Goal: Information Seeking & Learning: Learn about a topic

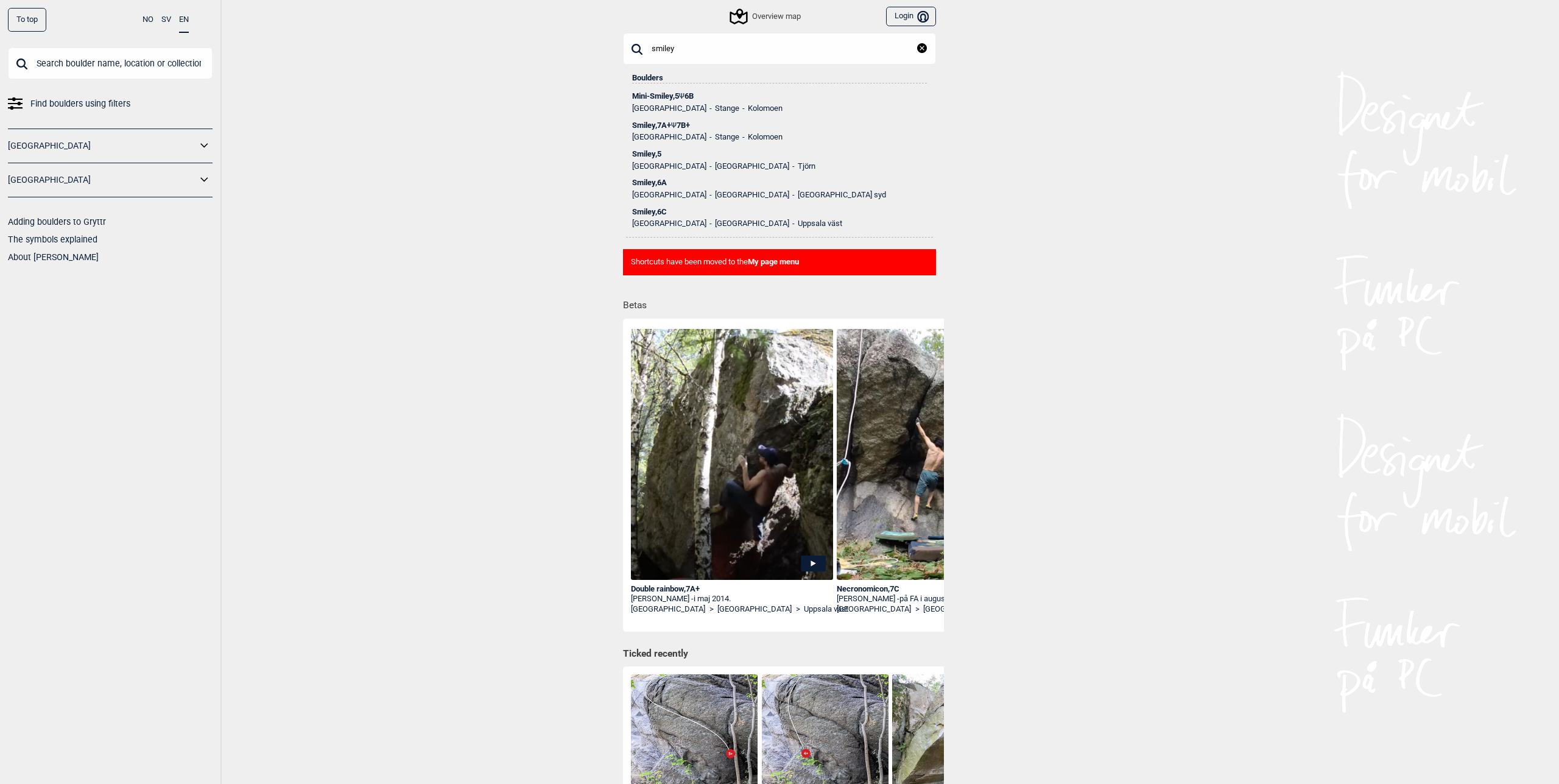
type input "smiley"
click at [644, 128] on div "Smiley , 7A+ Ψ 7B+" at bounding box center [779, 125] width 295 height 8
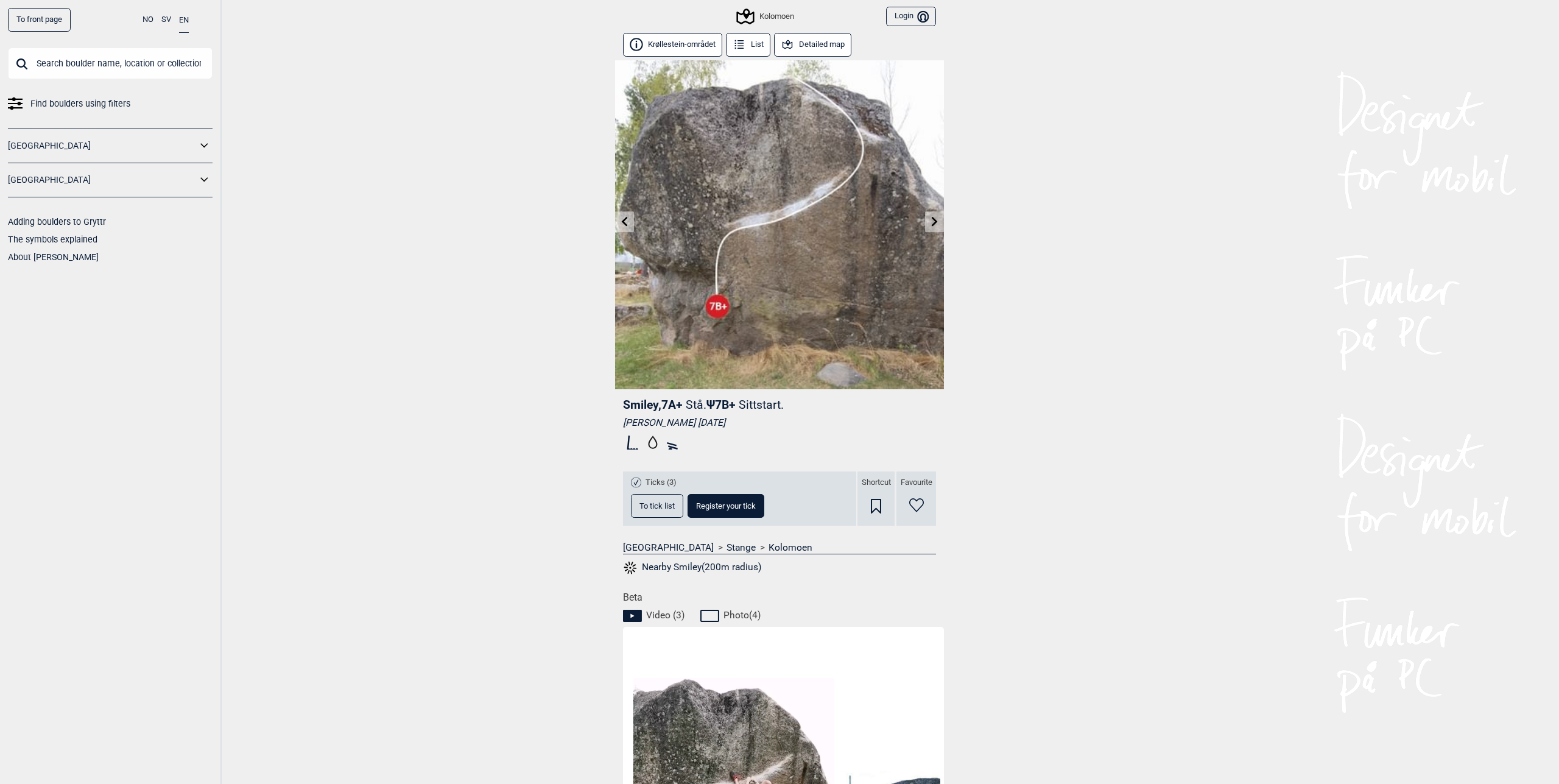
click at [932, 224] on icon at bounding box center [935, 221] width 6 height 10
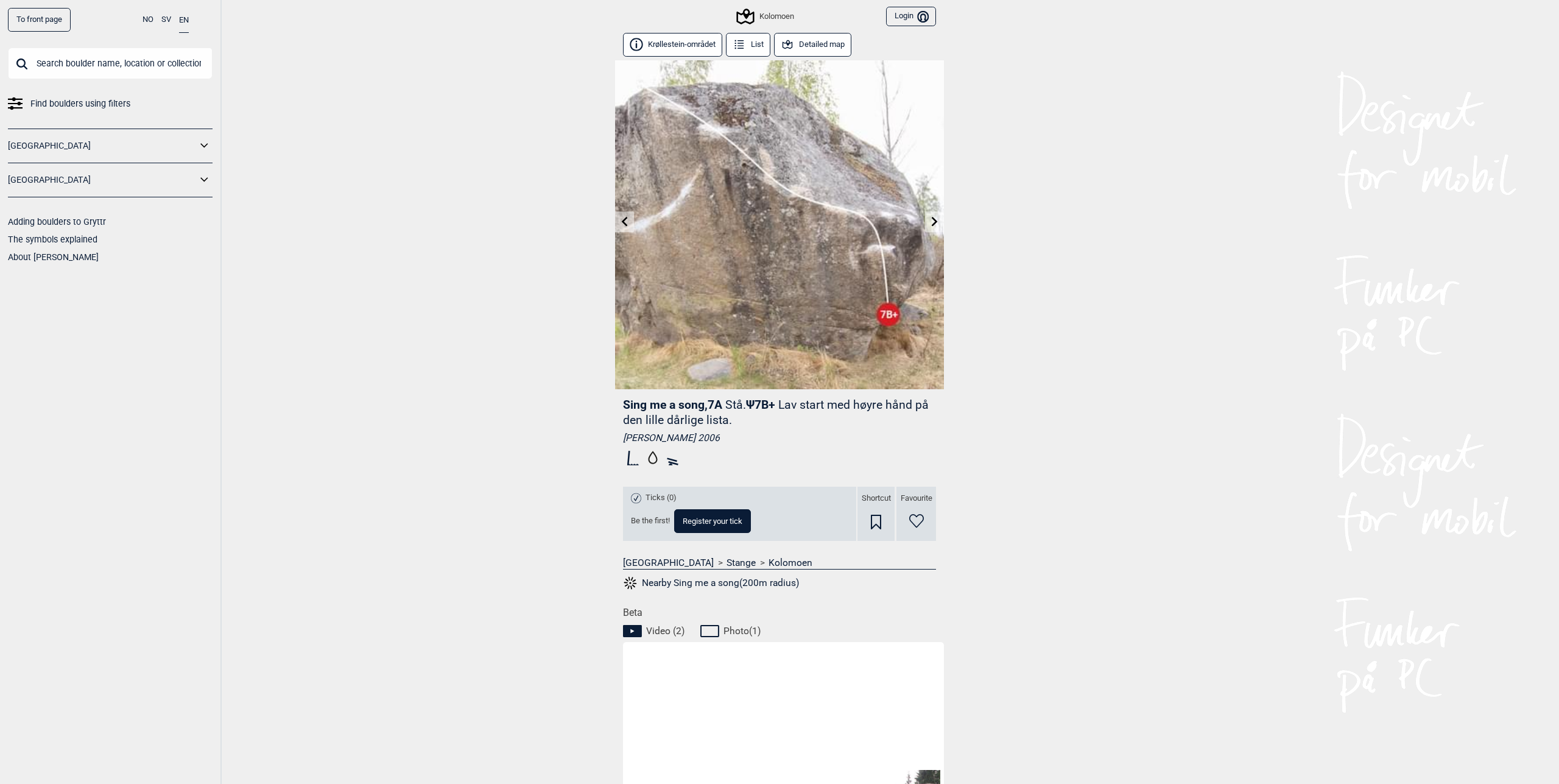
click at [203, 146] on icon at bounding box center [204, 145] width 7 height 4
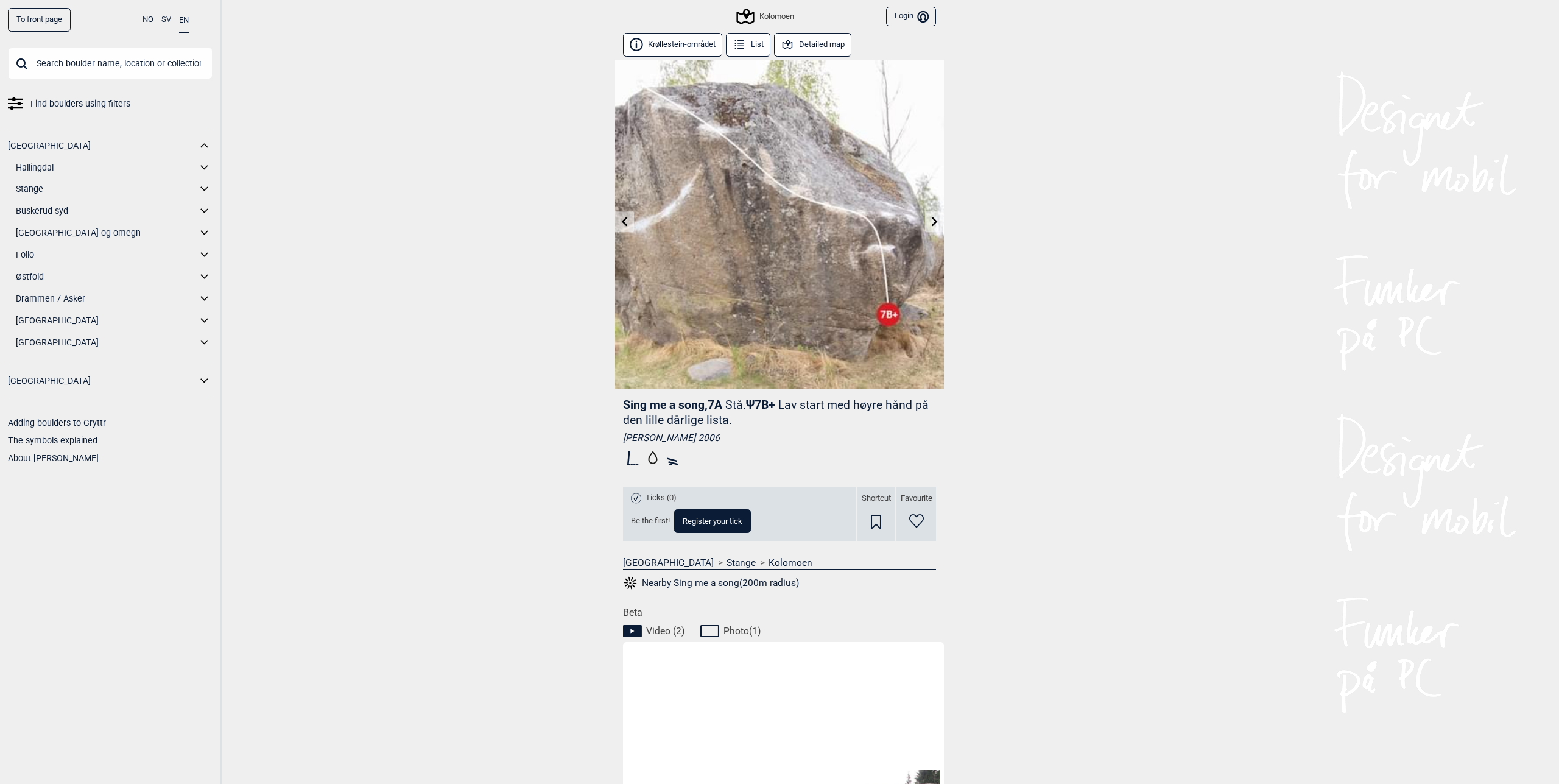
click at [203, 183] on icon at bounding box center [204, 189] width 16 height 17
click at [47, 228] on link "Vallset" at bounding box center [118, 233] width 189 height 17
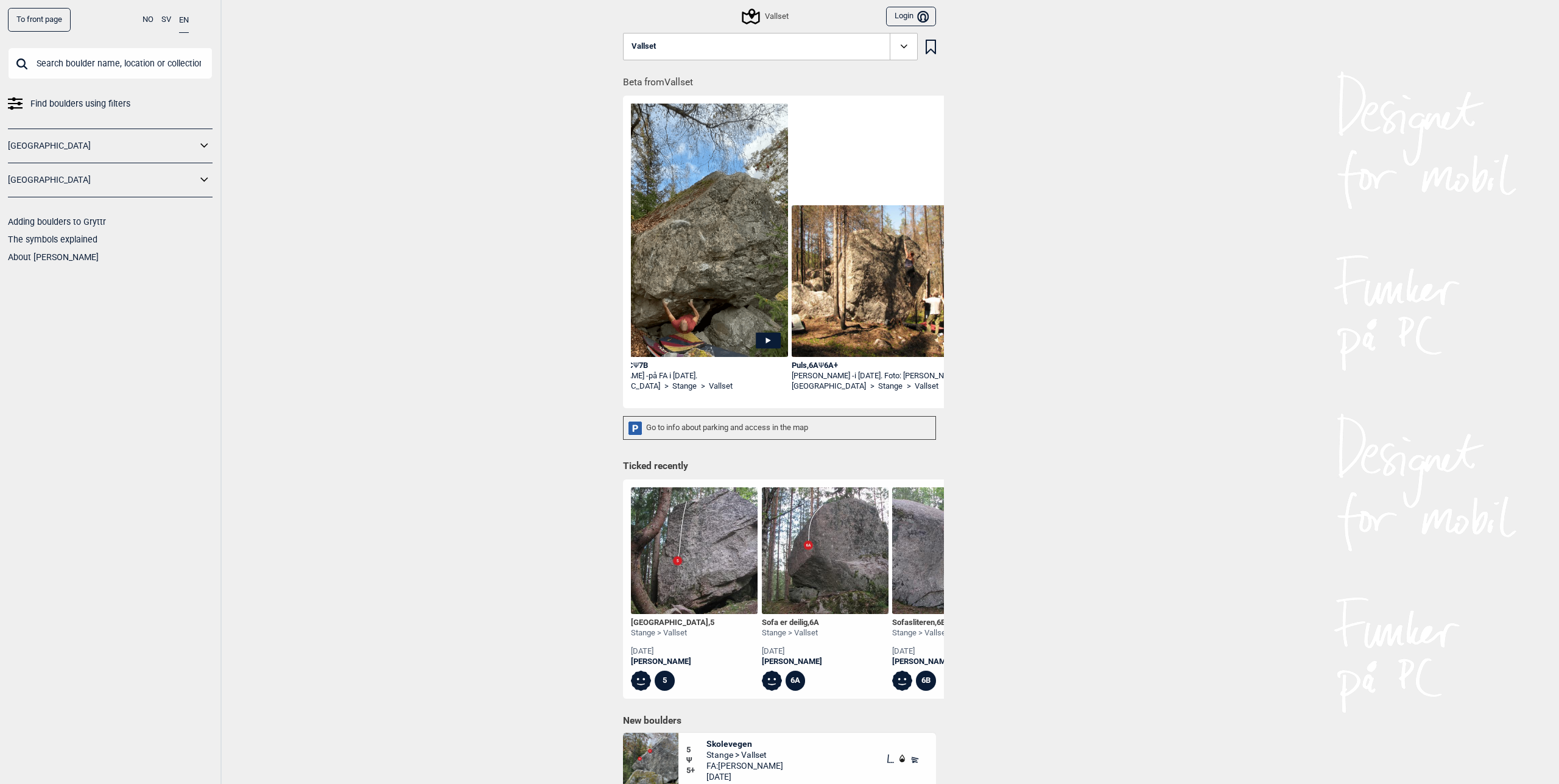
scroll to position [0, 49]
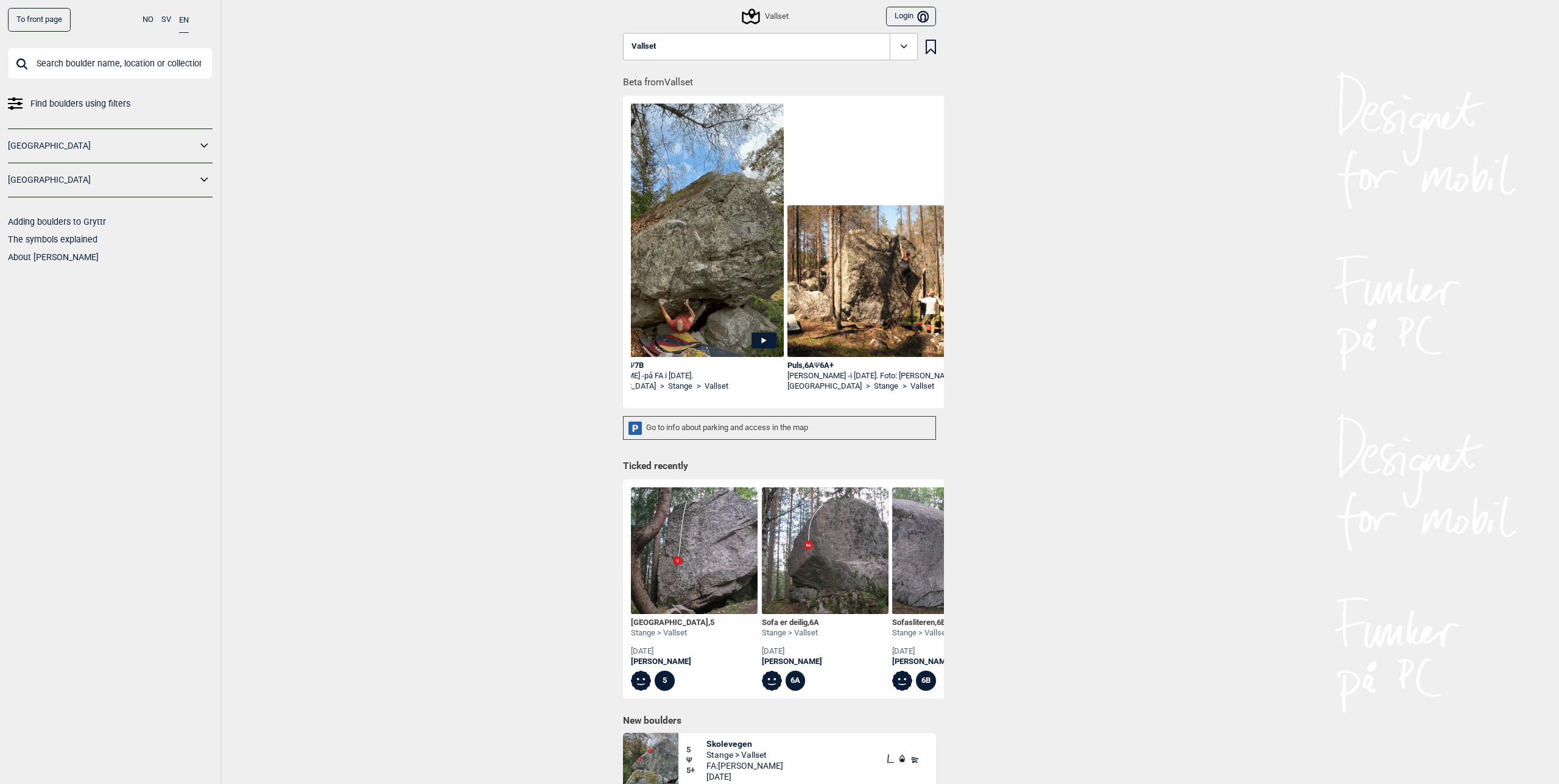
click at [704, 425] on div "Go to info about parking and access in the map" at bounding box center [779, 428] width 313 height 24
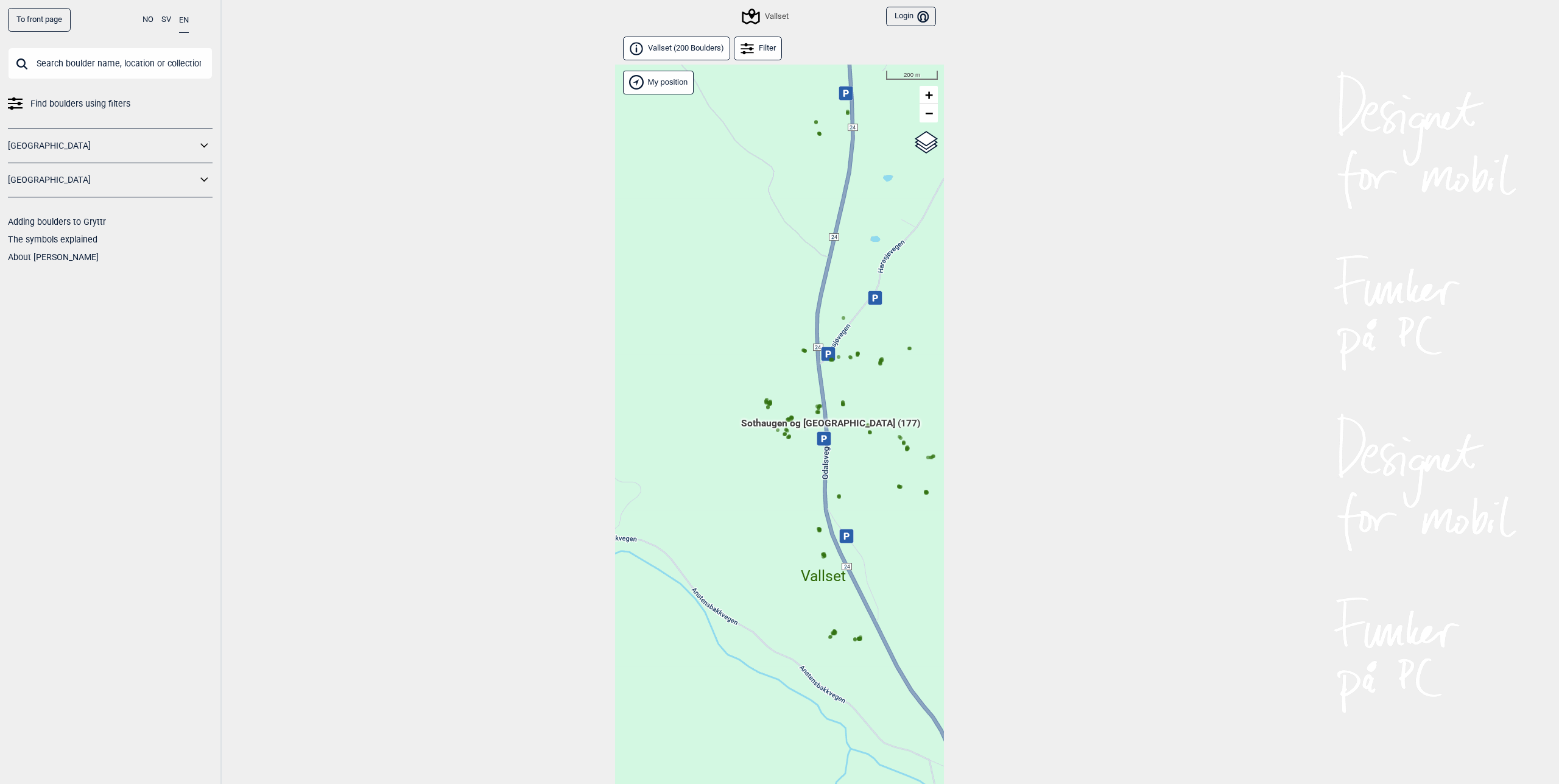
drag, startPoint x: 749, startPoint y: 315, endPoint x: 852, endPoint y: 370, distance: 116.8
click at [855, 404] on div "Hallingdal Gol Ål Stange Kolomoen Vallset [GEOGRAPHIC_DATA][PERSON_NAME][GEOGRA…" at bounding box center [780, 440] width 329 height 751
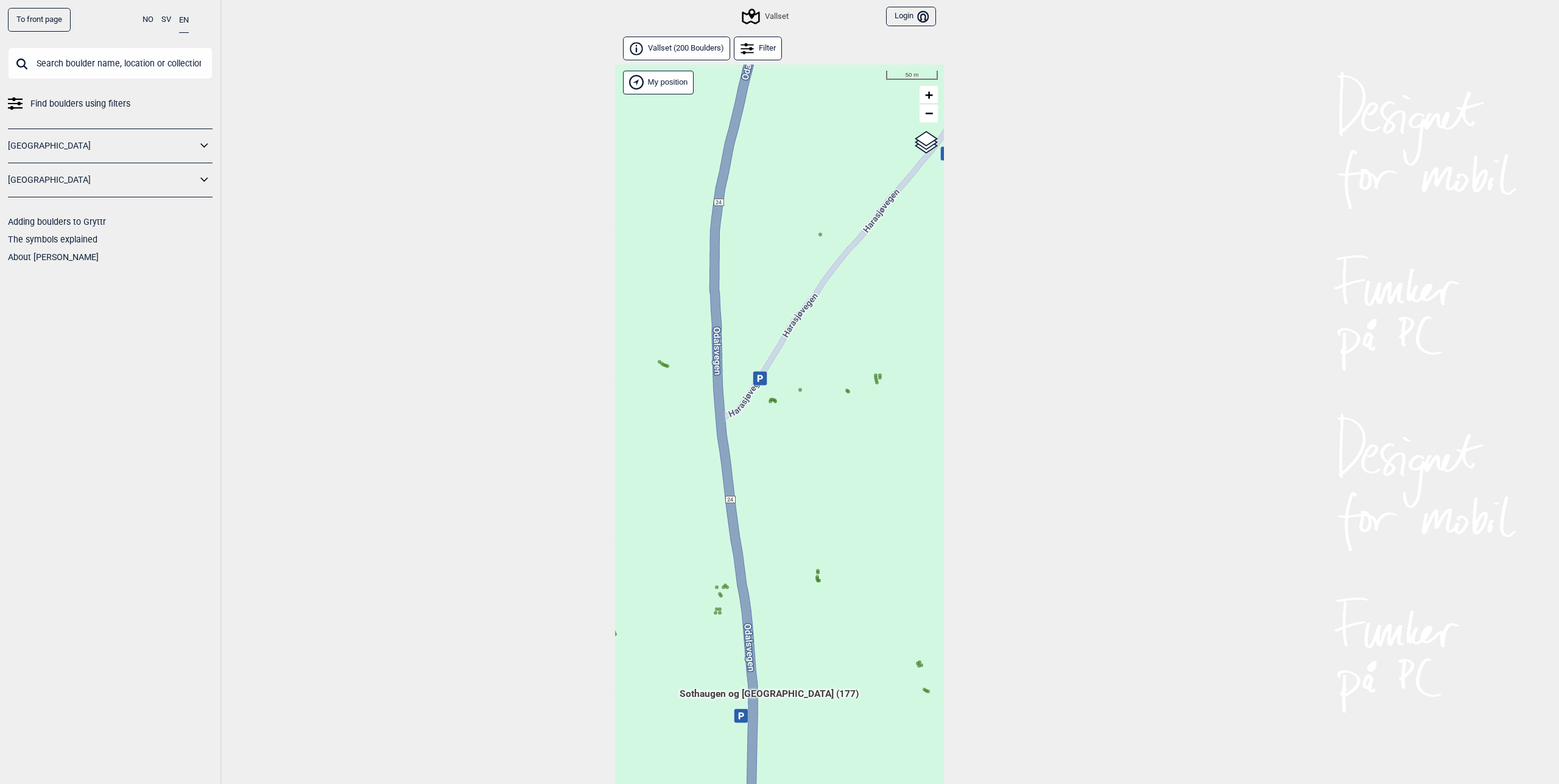
click at [819, 235] on circle at bounding box center [820, 234] width 3 height 3
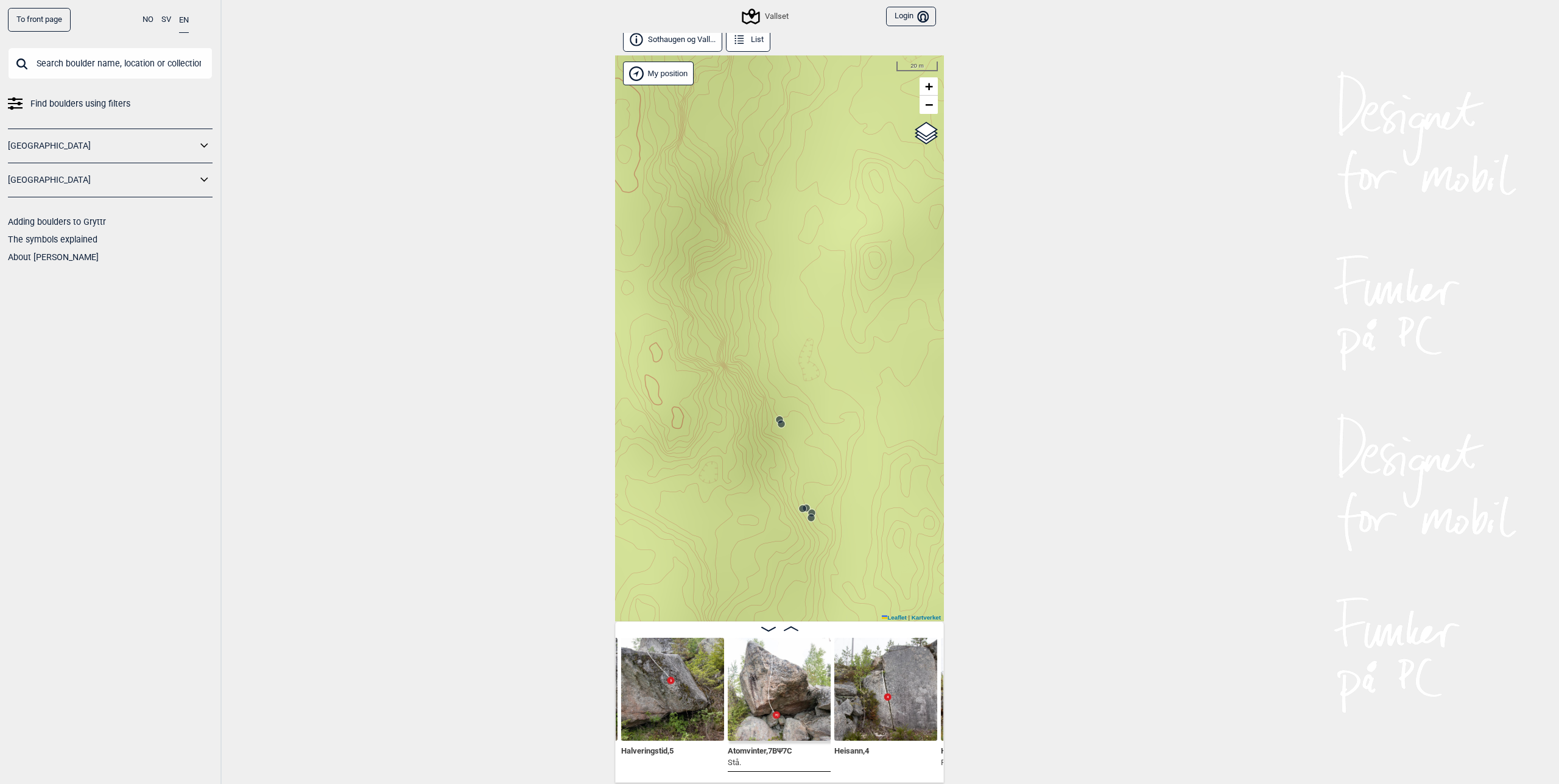
scroll to position [7, 0]
click at [776, 416] on circle at bounding box center [779, 417] width 7 height 7
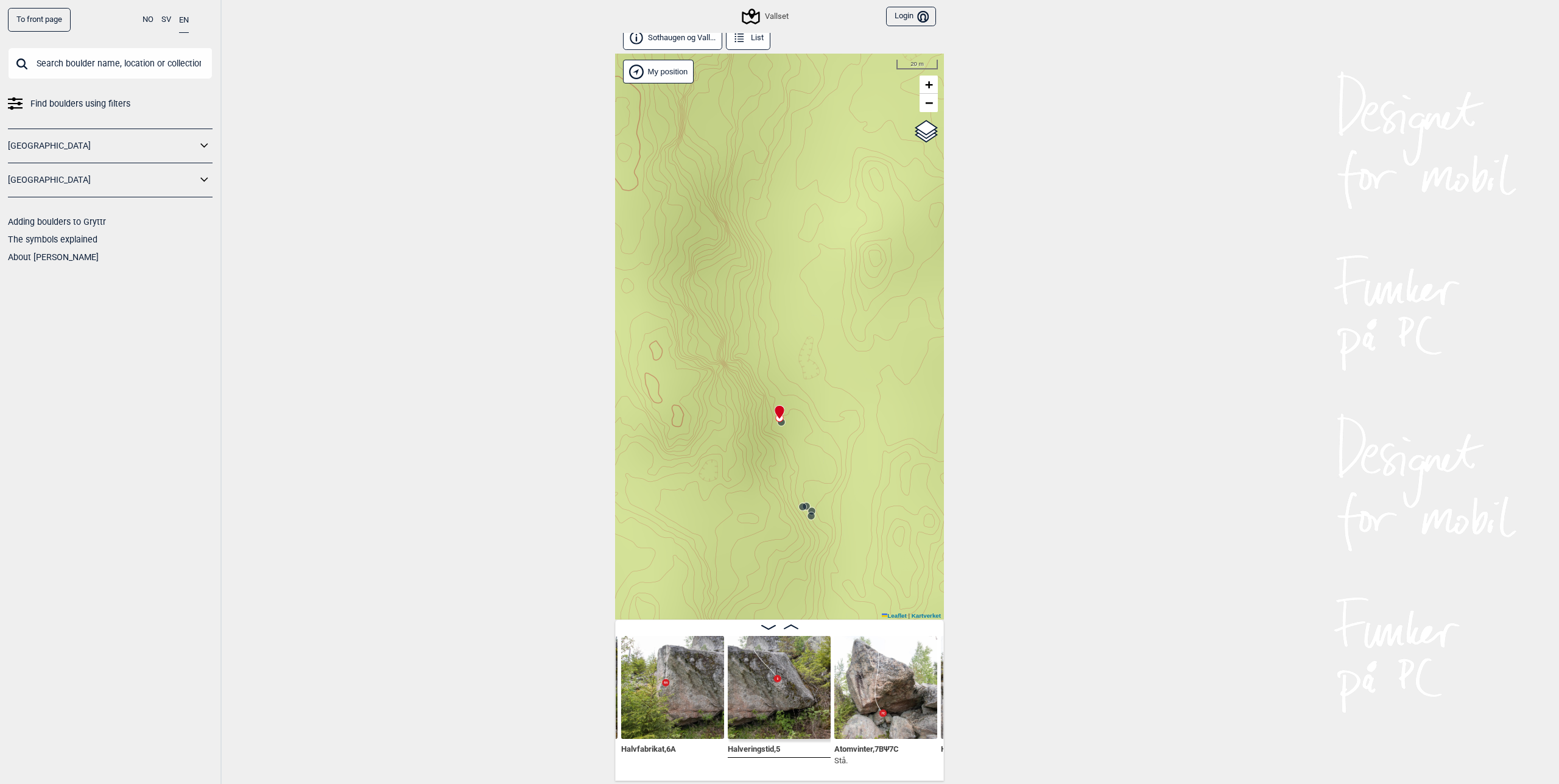
click at [776, 422] on icon at bounding box center [780, 418] width 10 height 10
drag, startPoint x: 743, startPoint y: 420, endPoint x: 701, endPoint y: 350, distance: 81.6
click at [707, 357] on div "Vallset" at bounding box center [780, 337] width 329 height 566
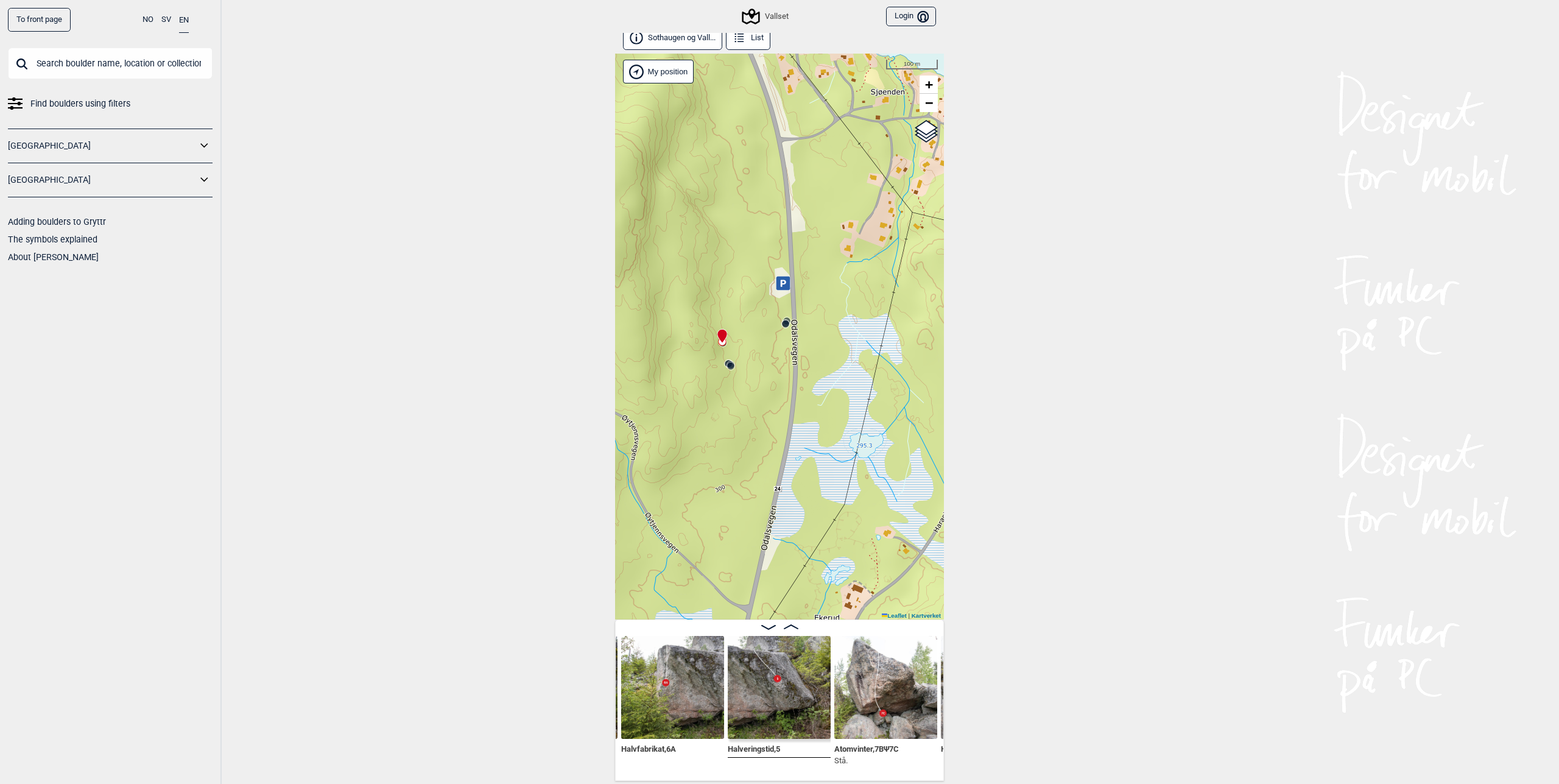
click at [781, 325] on circle at bounding box center [785, 323] width 8 height 8
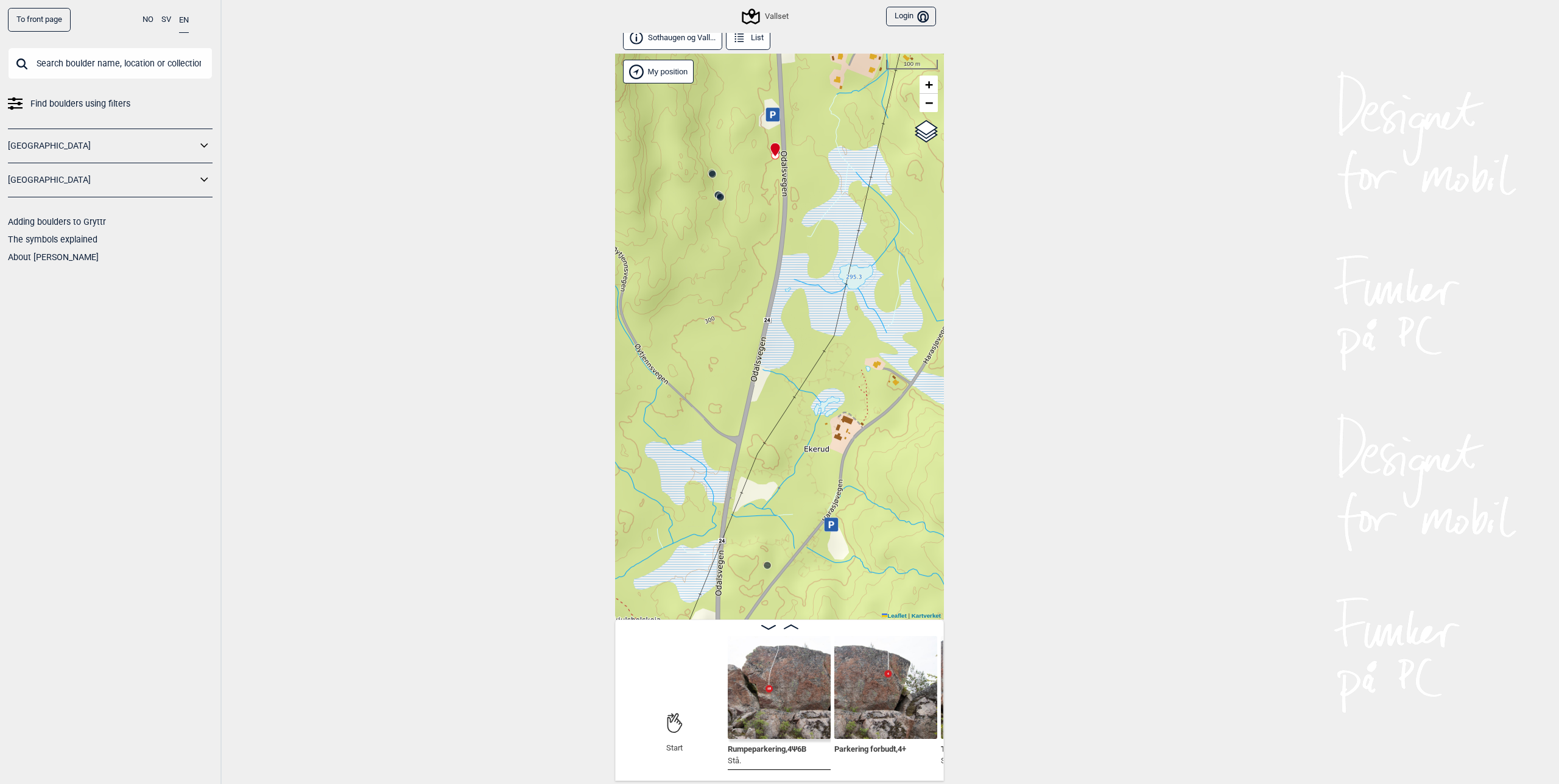
drag, startPoint x: 844, startPoint y: 539, endPoint x: 834, endPoint y: 372, distance: 167.3
click at [834, 372] on div "Vallset" at bounding box center [780, 337] width 329 height 566
click at [764, 564] on circle at bounding box center [767, 565] width 7 height 7
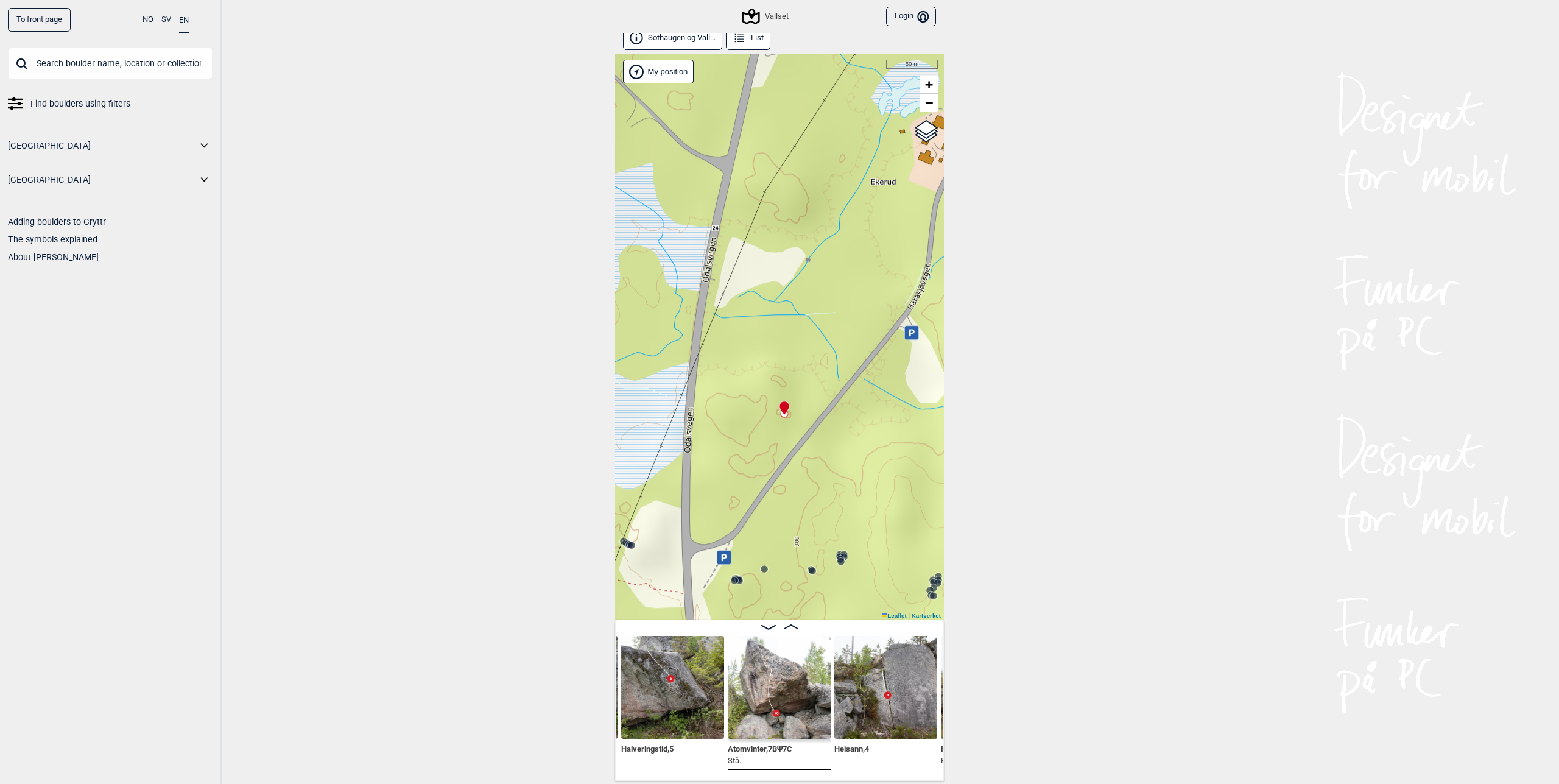
drag, startPoint x: 838, startPoint y: 586, endPoint x: 858, endPoint y: 431, distance: 156.3
click at [858, 431] on div "Vallset" at bounding box center [780, 337] width 329 height 566
click at [787, 691] on img at bounding box center [779, 687] width 103 height 103
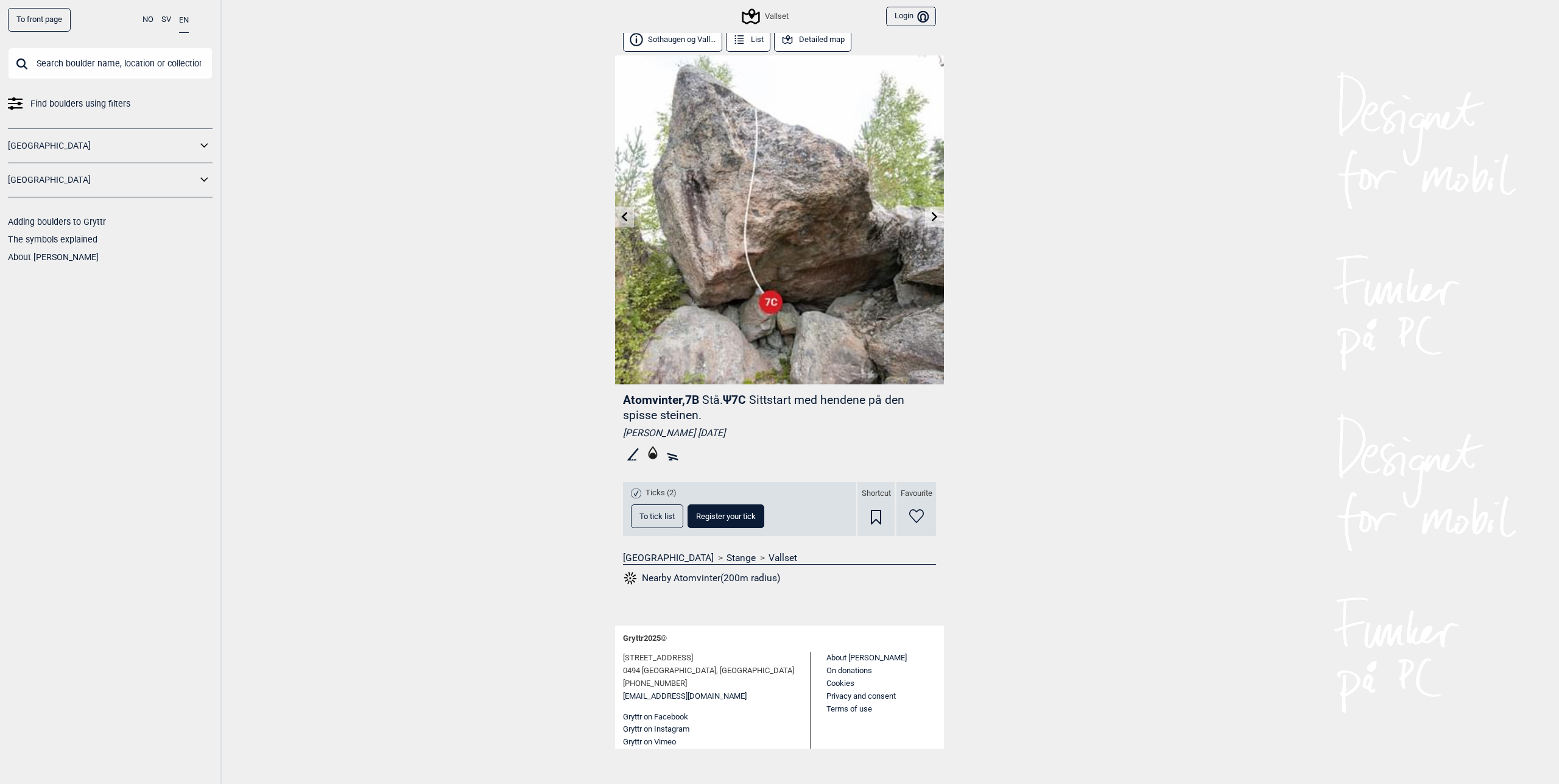
scroll to position [7, 0]
click at [647, 512] on span "To tick list" at bounding box center [657, 514] width 36 height 8
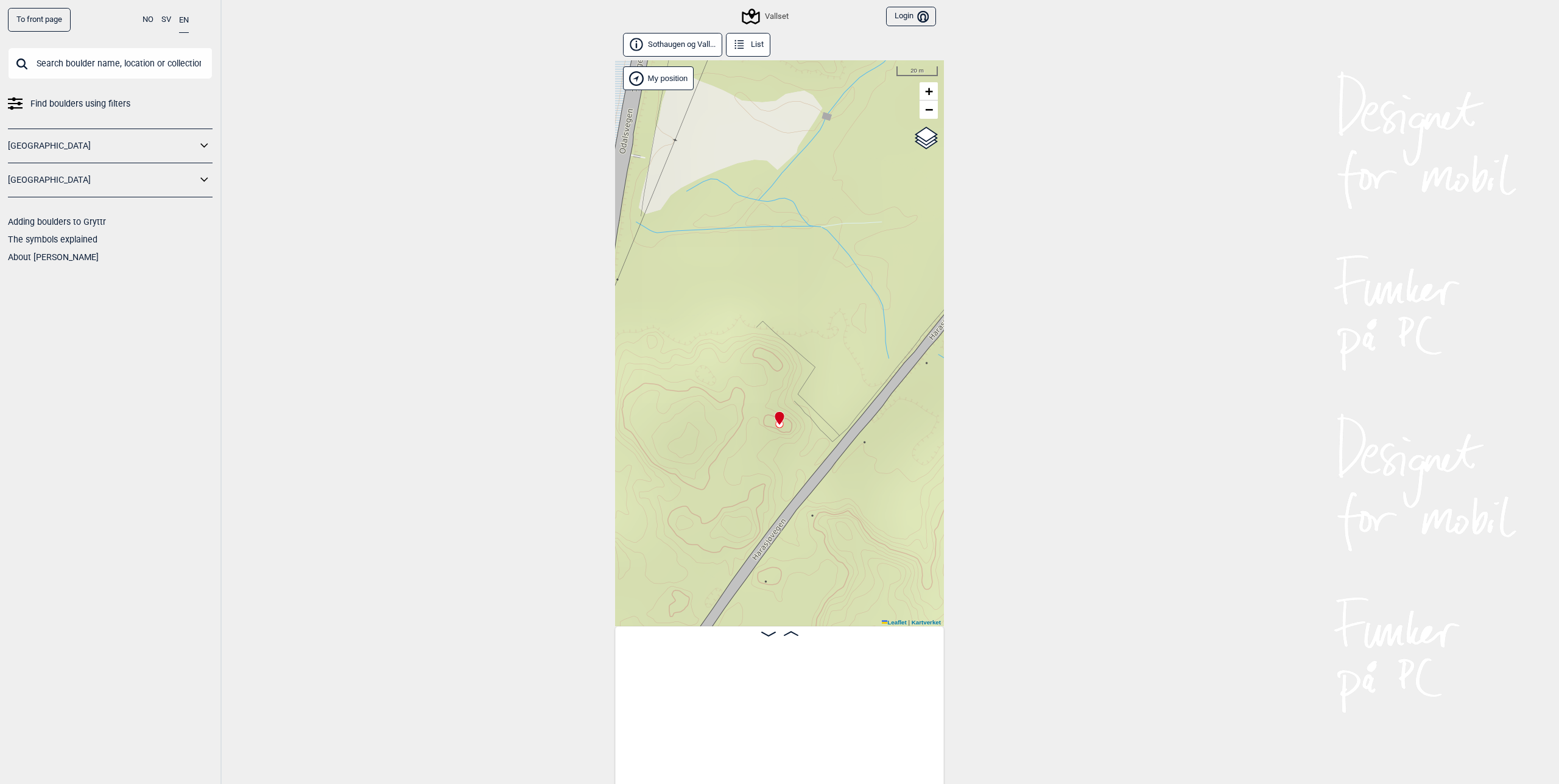
scroll to position [0, 1029]
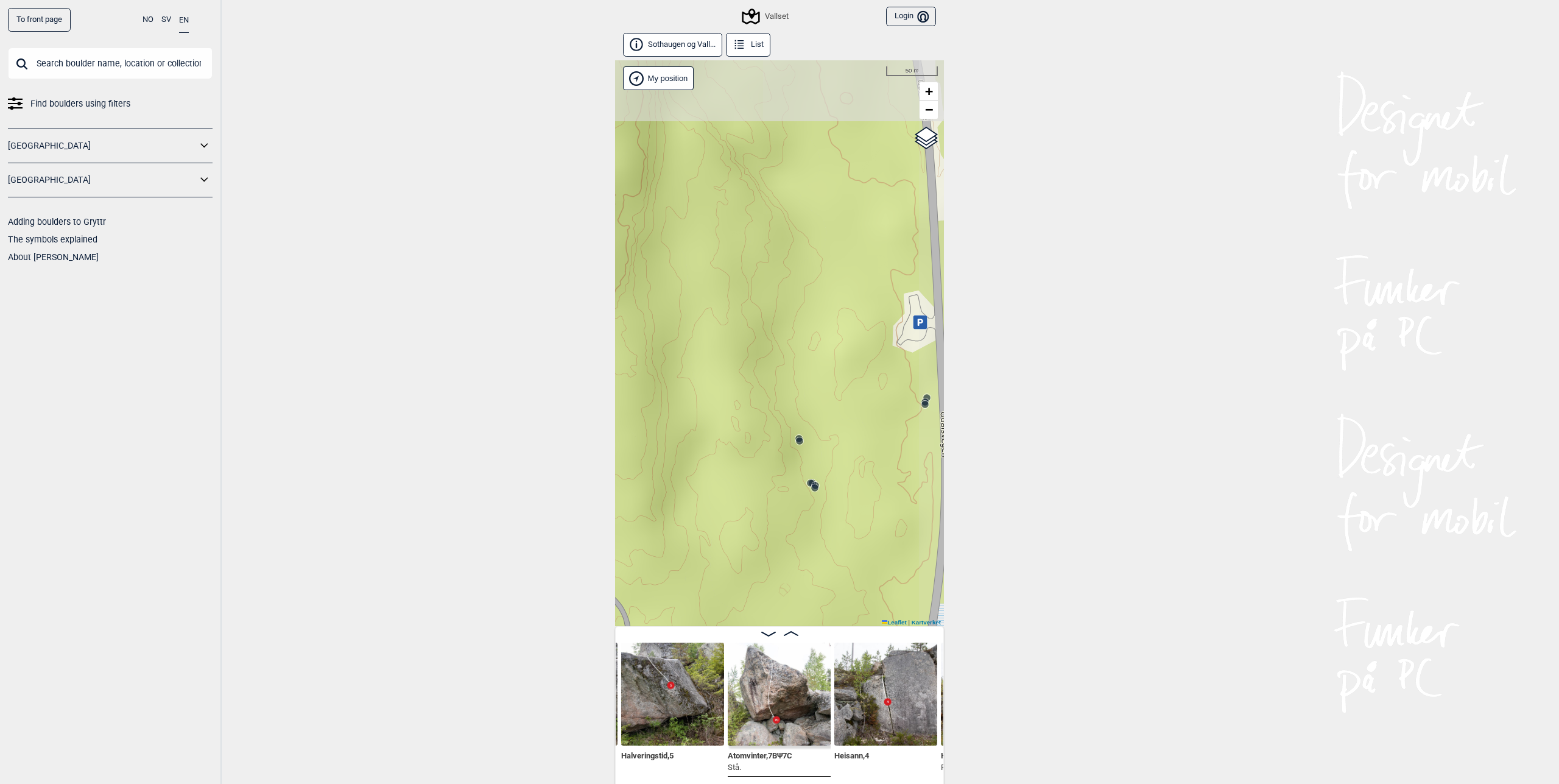
drag, startPoint x: 836, startPoint y: 519, endPoint x: 801, endPoint y: 382, distance: 141.4
click at [801, 384] on div "Vallset" at bounding box center [780, 344] width 329 height 566
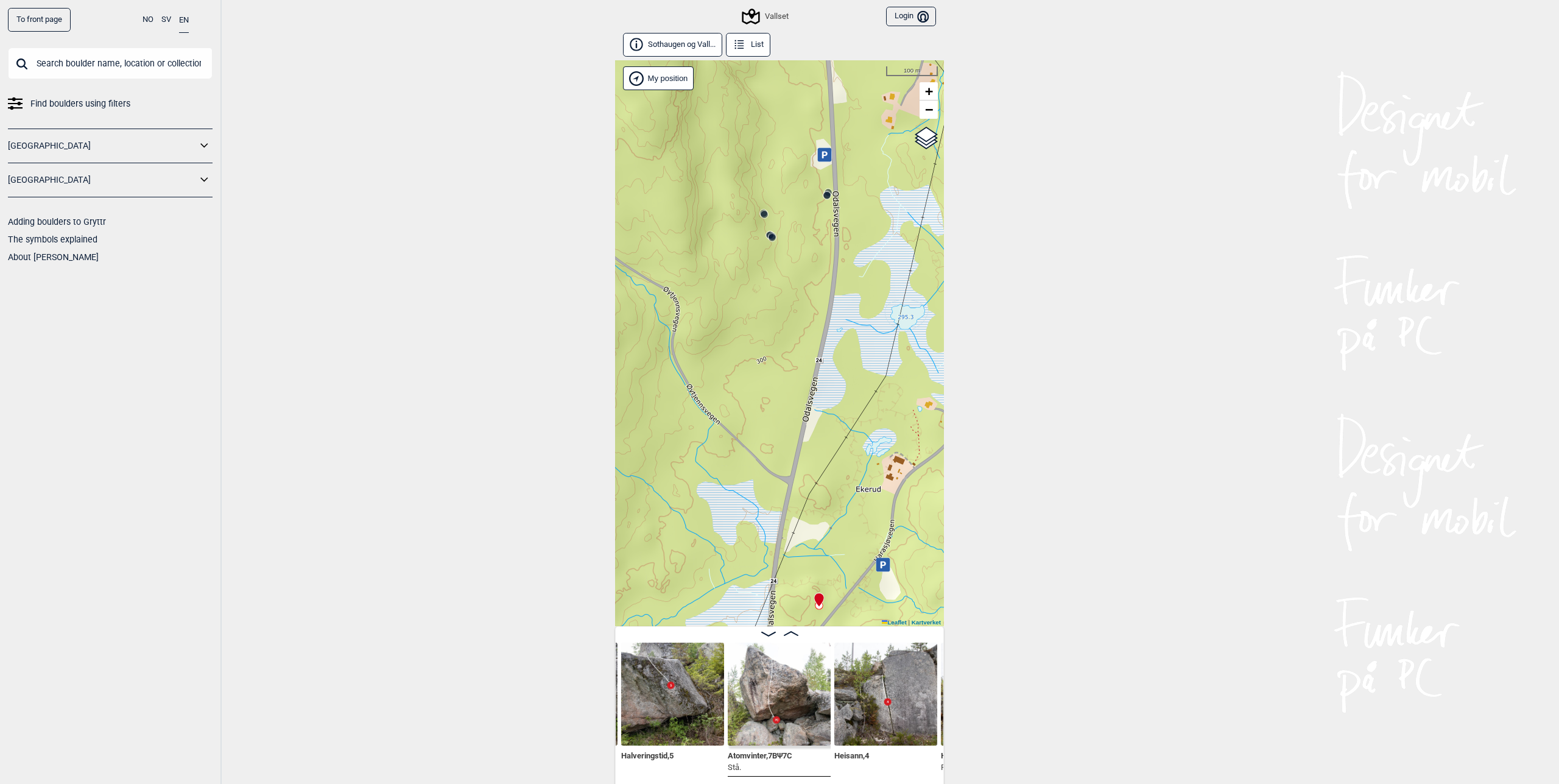
drag, startPoint x: 738, startPoint y: 524, endPoint x: 727, endPoint y: 413, distance: 111.5
click at [727, 413] on div "Vallset" at bounding box center [780, 344] width 329 height 566
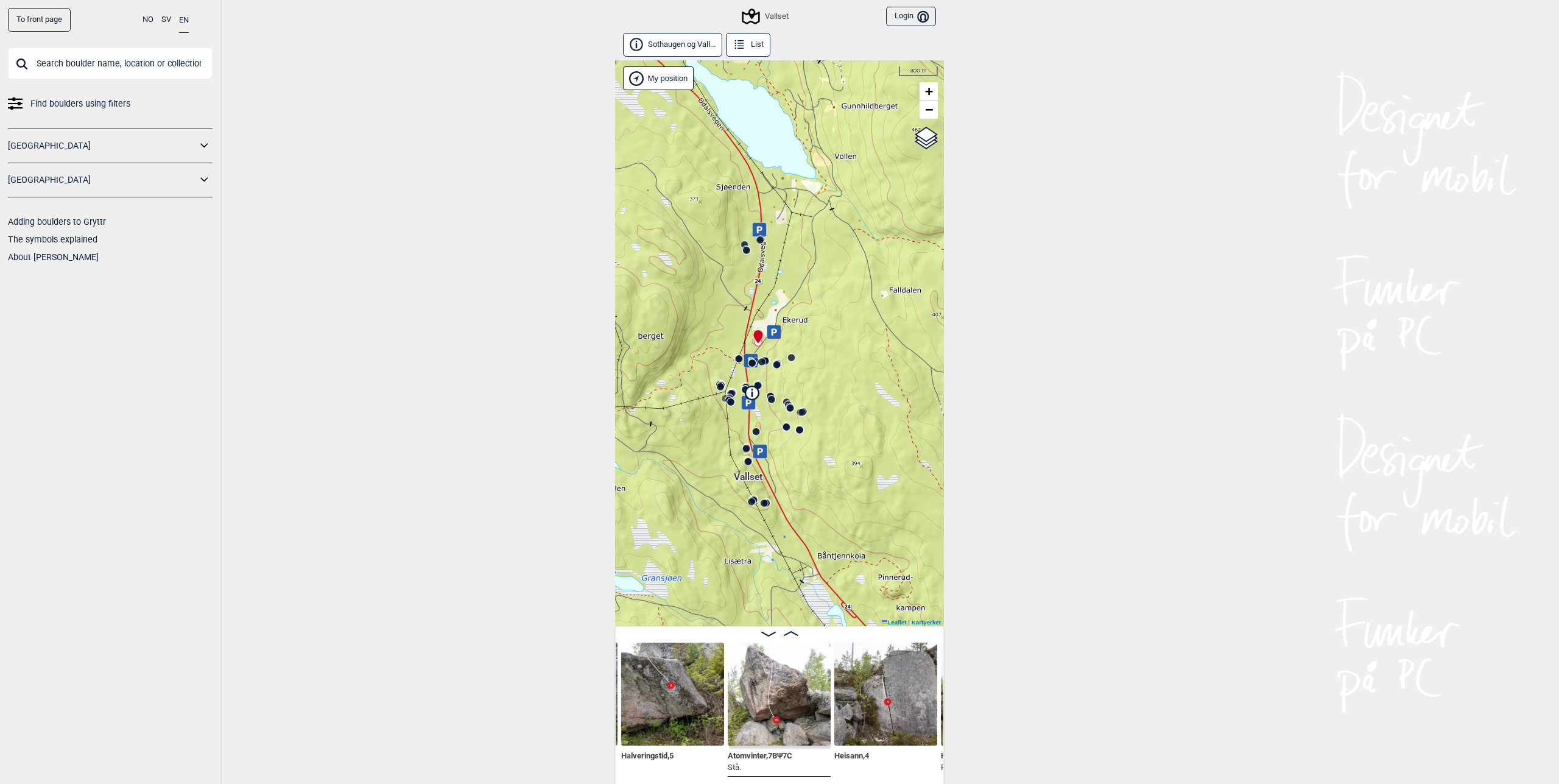
drag, startPoint x: 800, startPoint y: 560, endPoint x: 813, endPoint y: 452, distance: 108.8
click at [813, 452] on div "Vallset" at bounding box center [780, 344] width 329 height 566
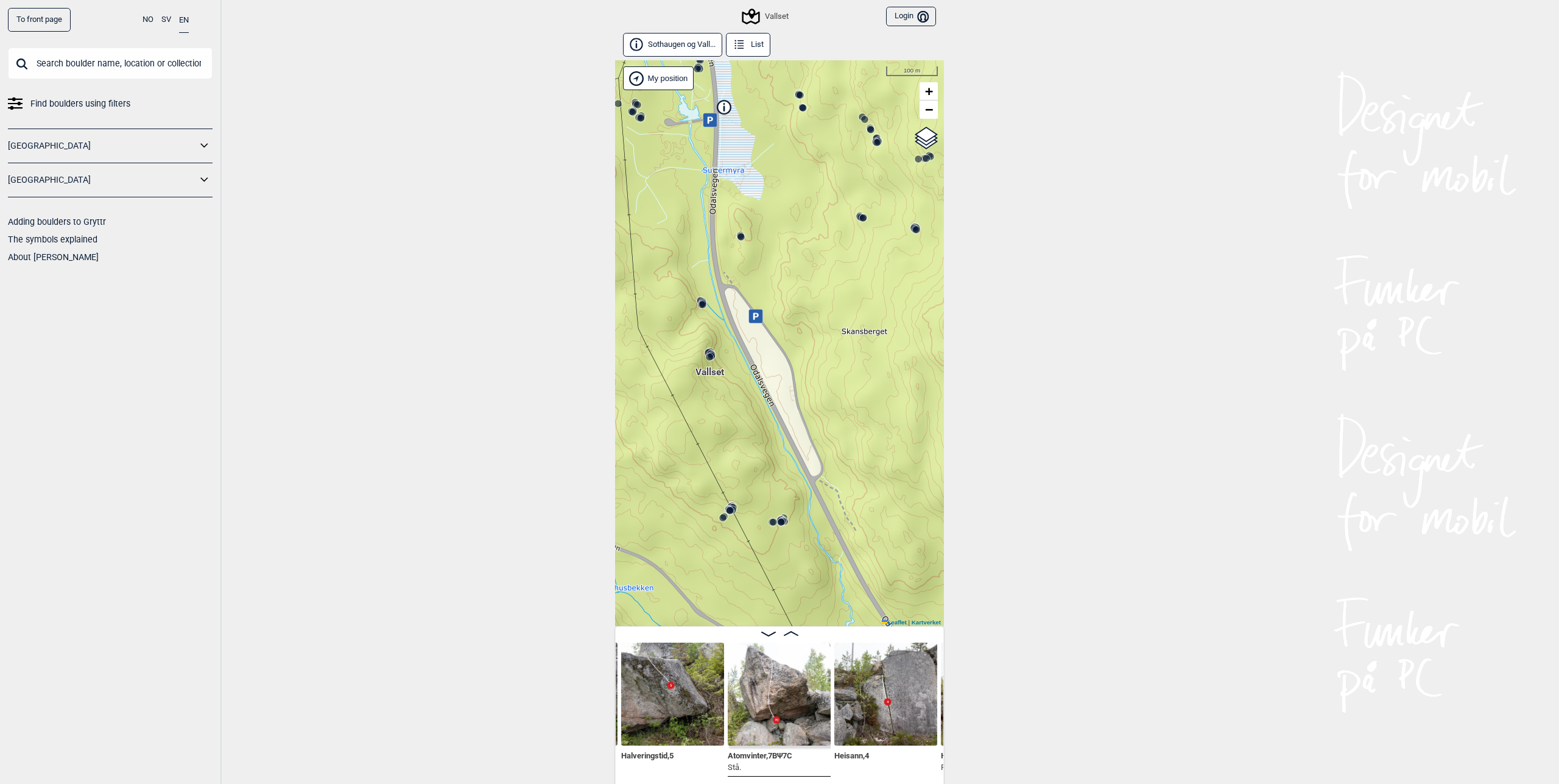
drag, startPoint x: 775, startPoint y: 514, endPoint x: 739, endPoint y: 330, distance: 187.5
click at [745, 332] on div "Vallset" at bounding box center [780, 344] width 329 height 566
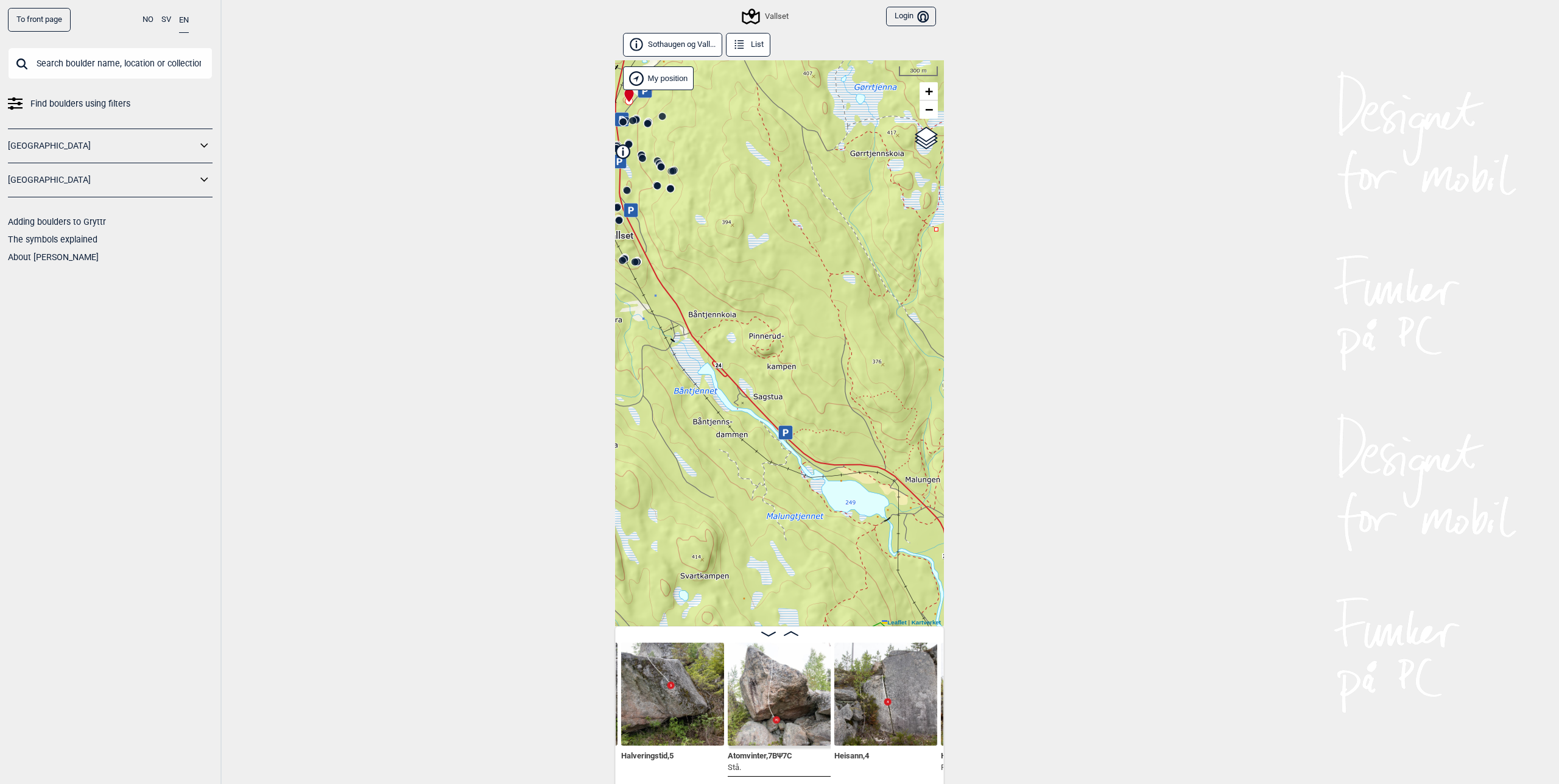
drag, startPoint x: 831, startPoint y: 512, endPoint x: 682, endPoint y: 395, distance: 189.4
click at [682, 395] on div "Vallset" at bounding box center [780, 344] width 329 height 566
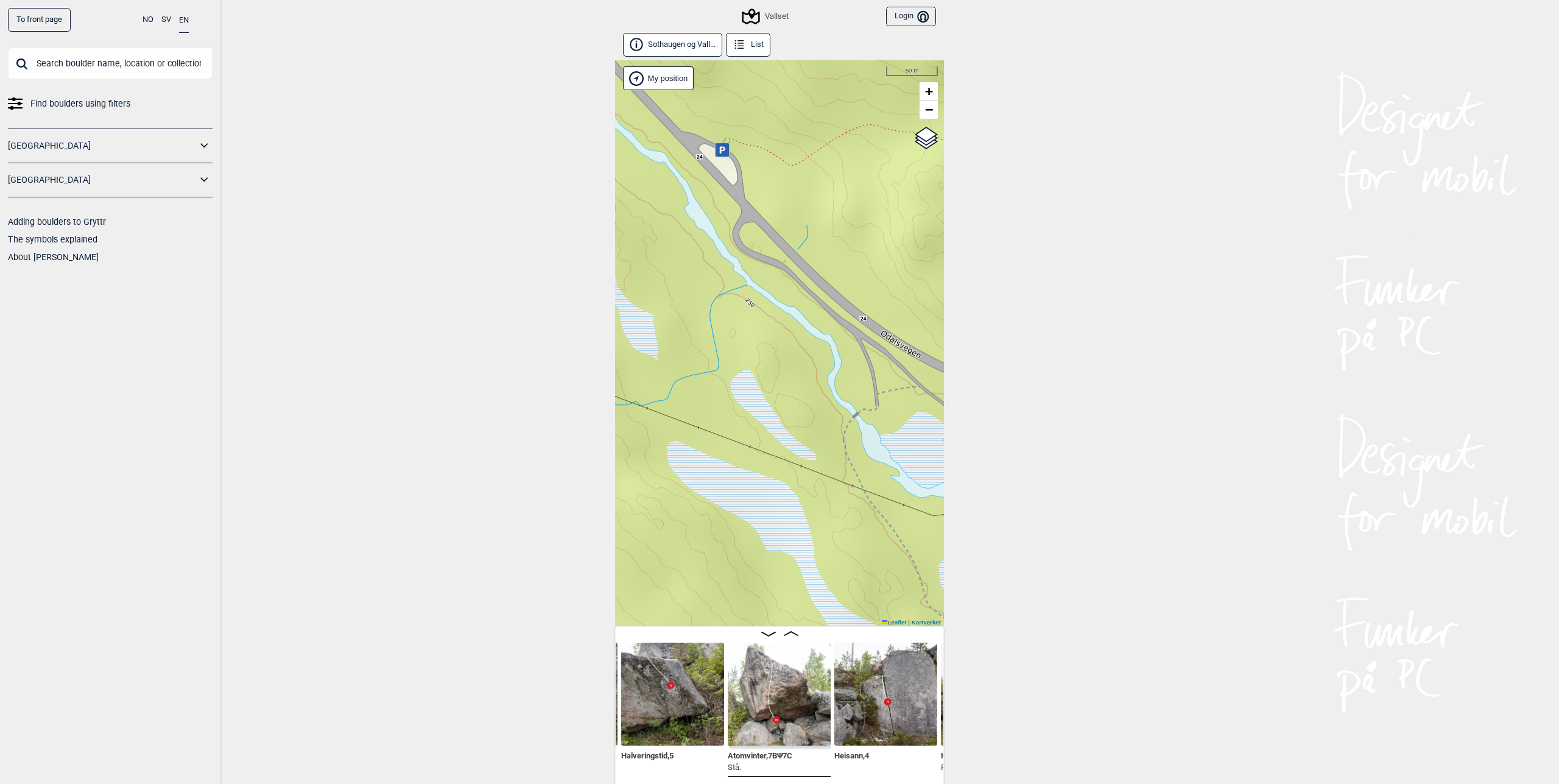
drag, startPoint x: 742, startPoint y: 455, endPoint x: 829, endPoint y: 440, distance: 88.3
click at [829, 440] on div "Vallset" at bounding box center [780, 344] width 329 height 566
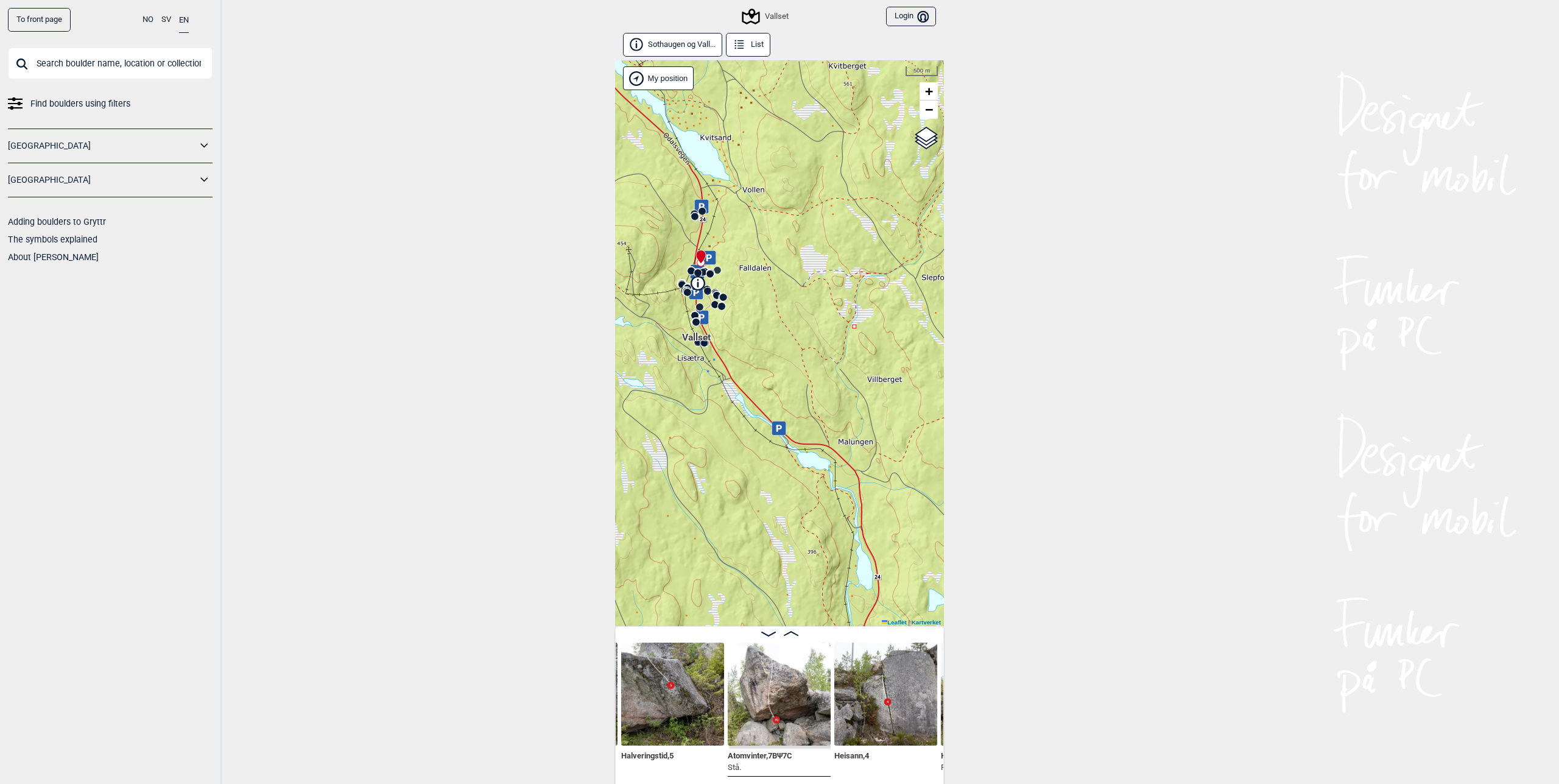
drag, startPoint x: 845, startPoint y: 473, endPoint x: 866, endPoint y: 536, distance: 66.4
click at [866, 549] on div "Vallset" at bounding box center [780, 344] width 329 height 566
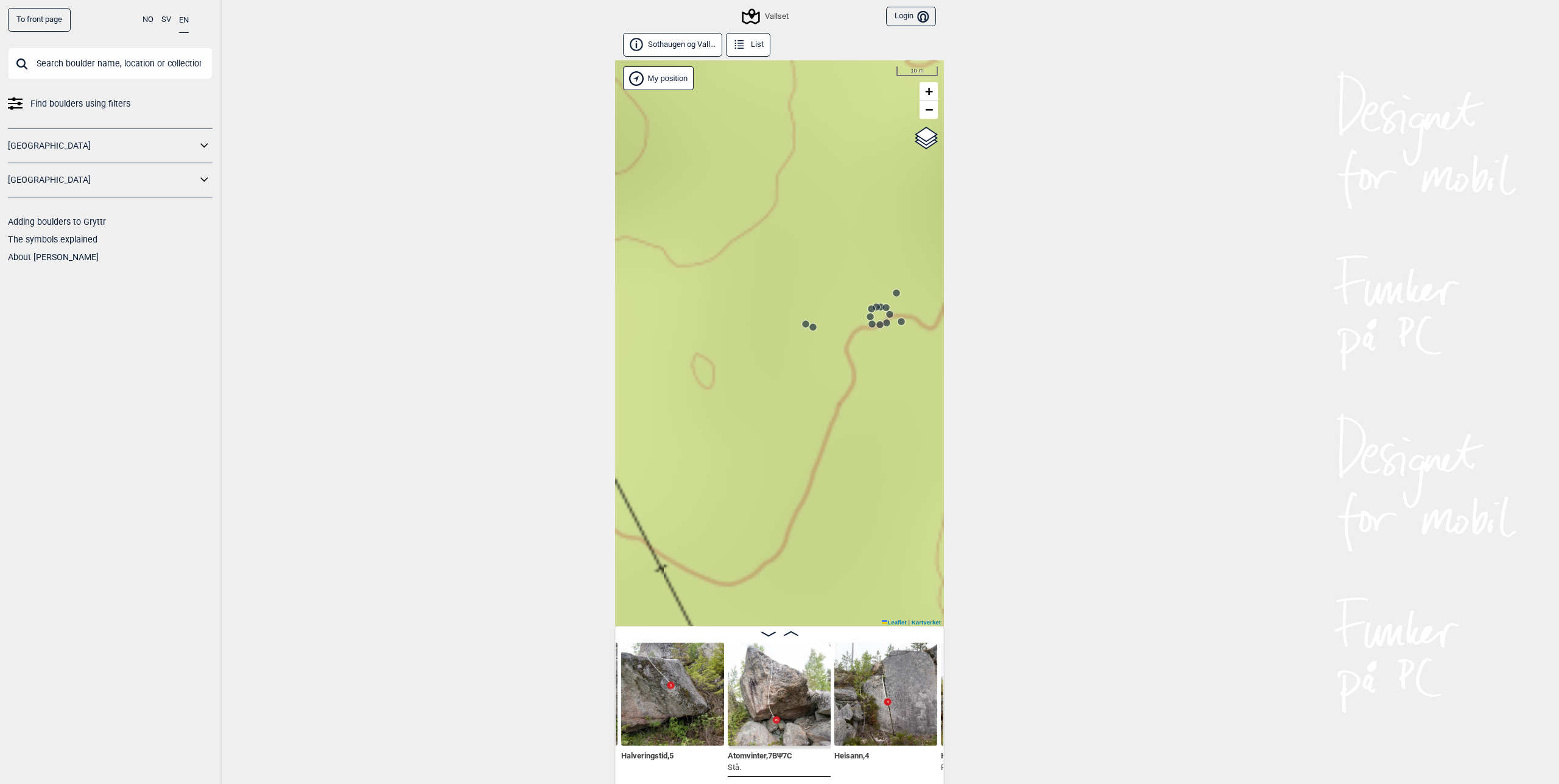
click at [869, 305] on icon at bounding box center [872, 309] width 10 height 10
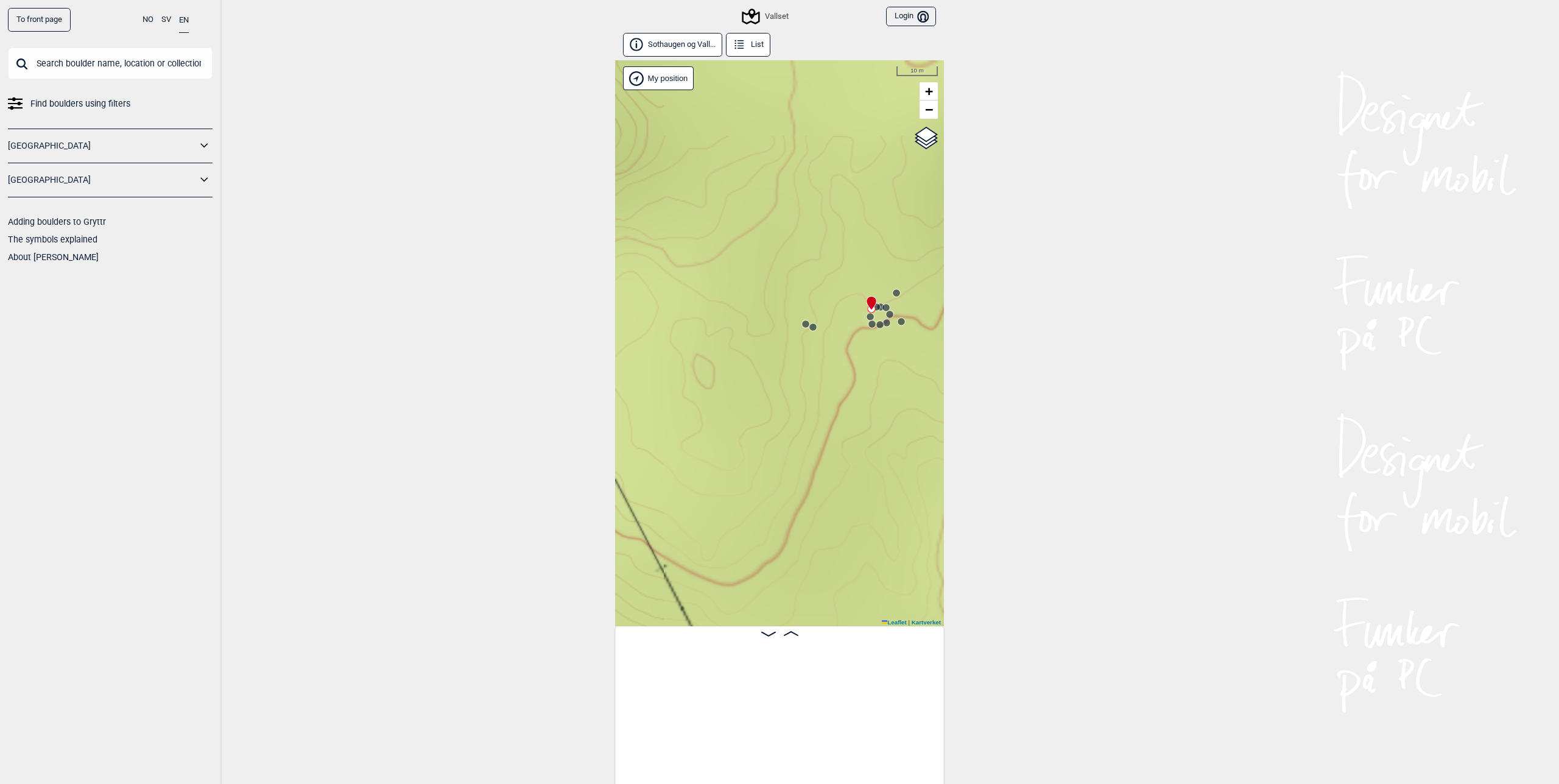
scroll to position [0, 17619]
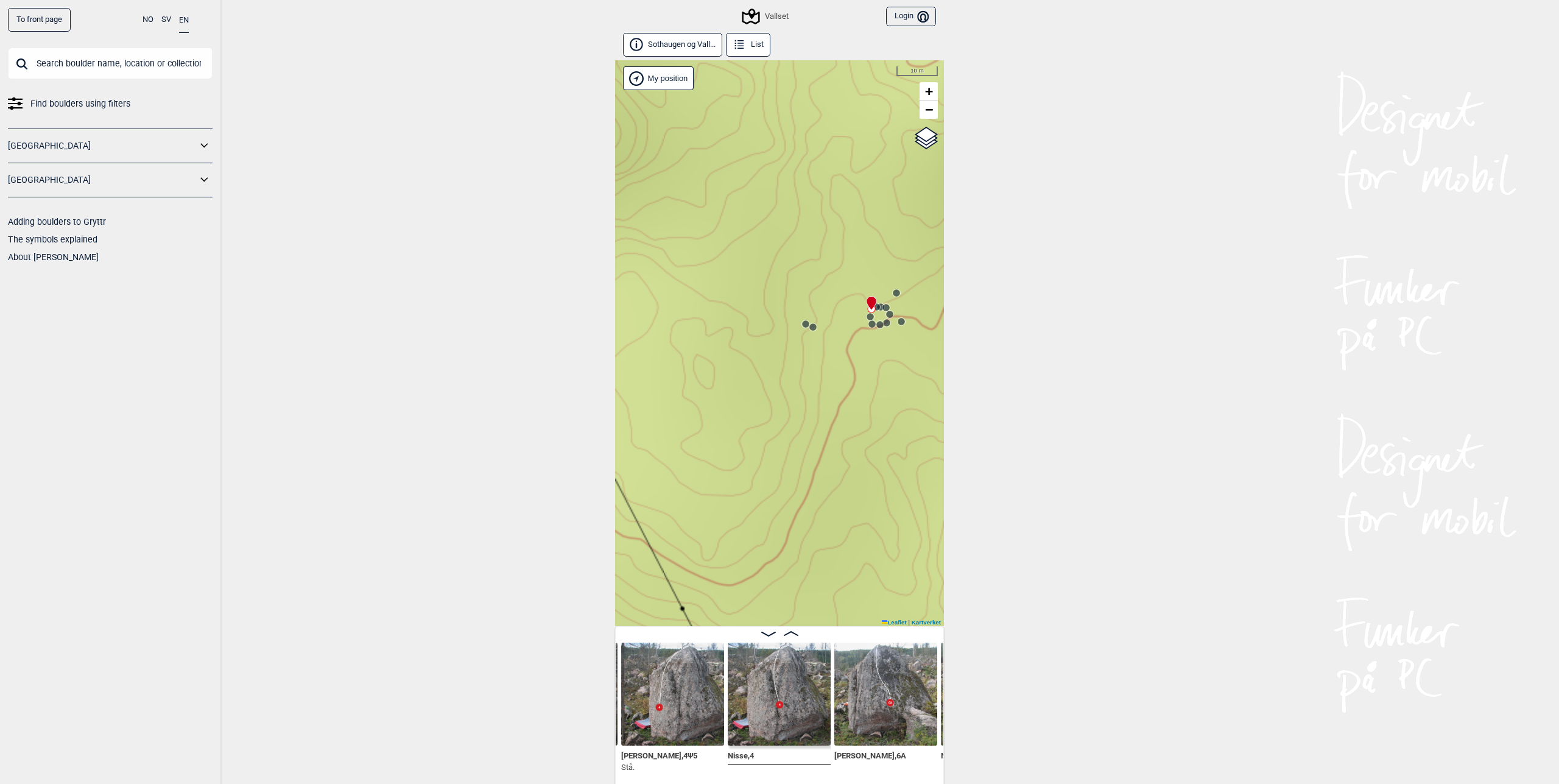
click at [809, 330] on circle at bounding box center [813, 327] width 7 height 7
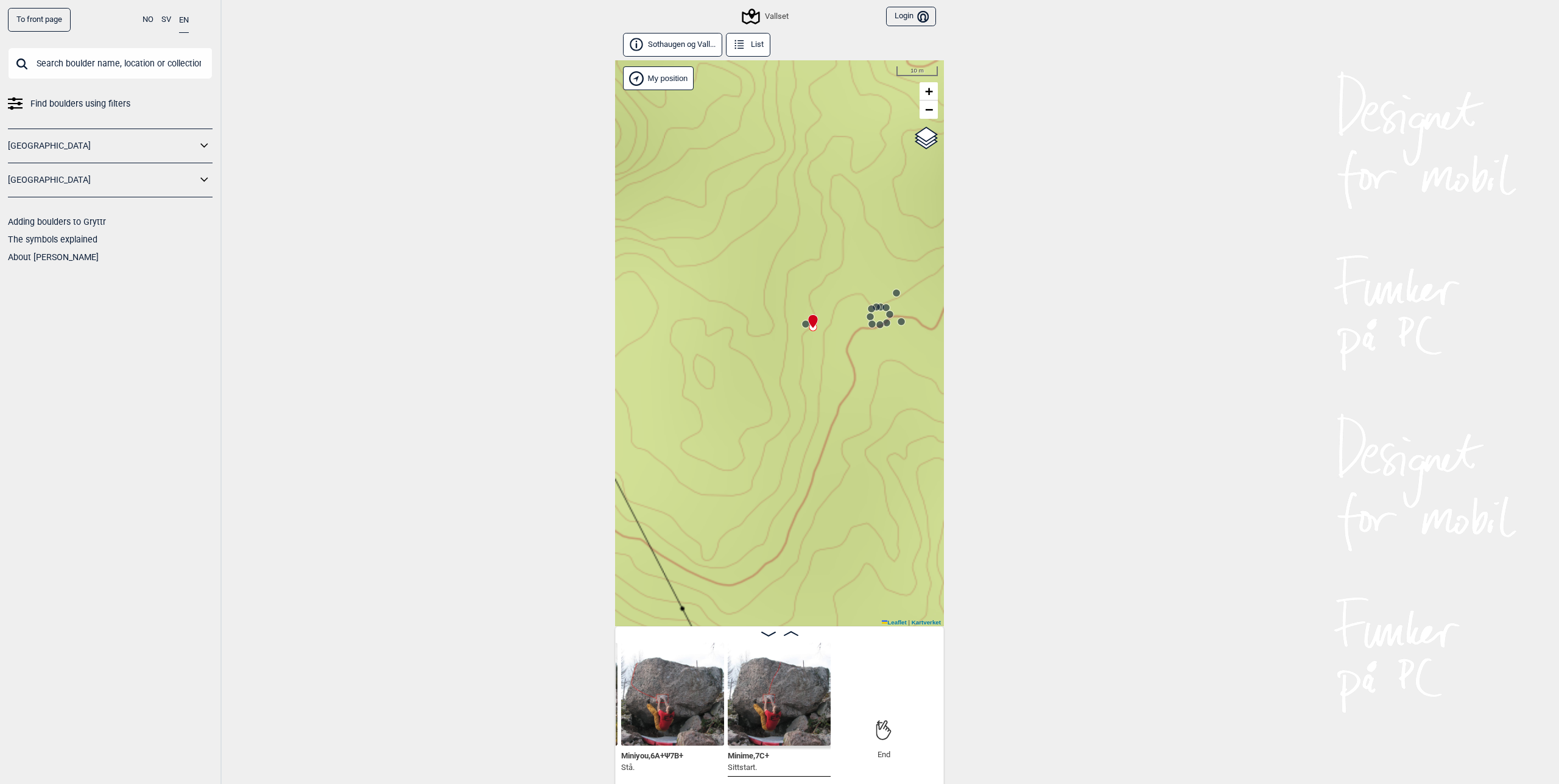
click at [767, 708] on img at bounding box center [779, 694] width 103 height 103
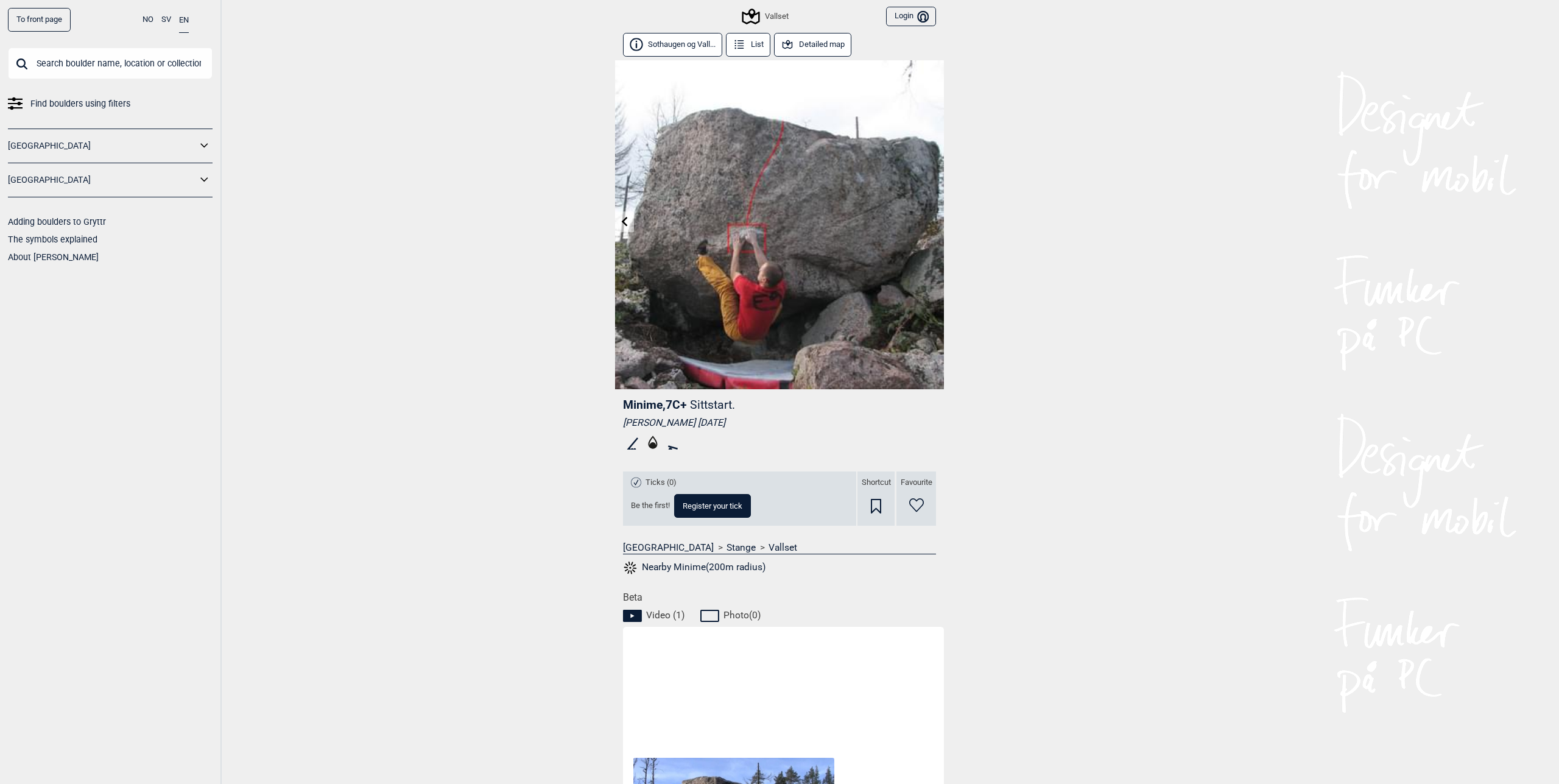
scroll to position [274, 0]
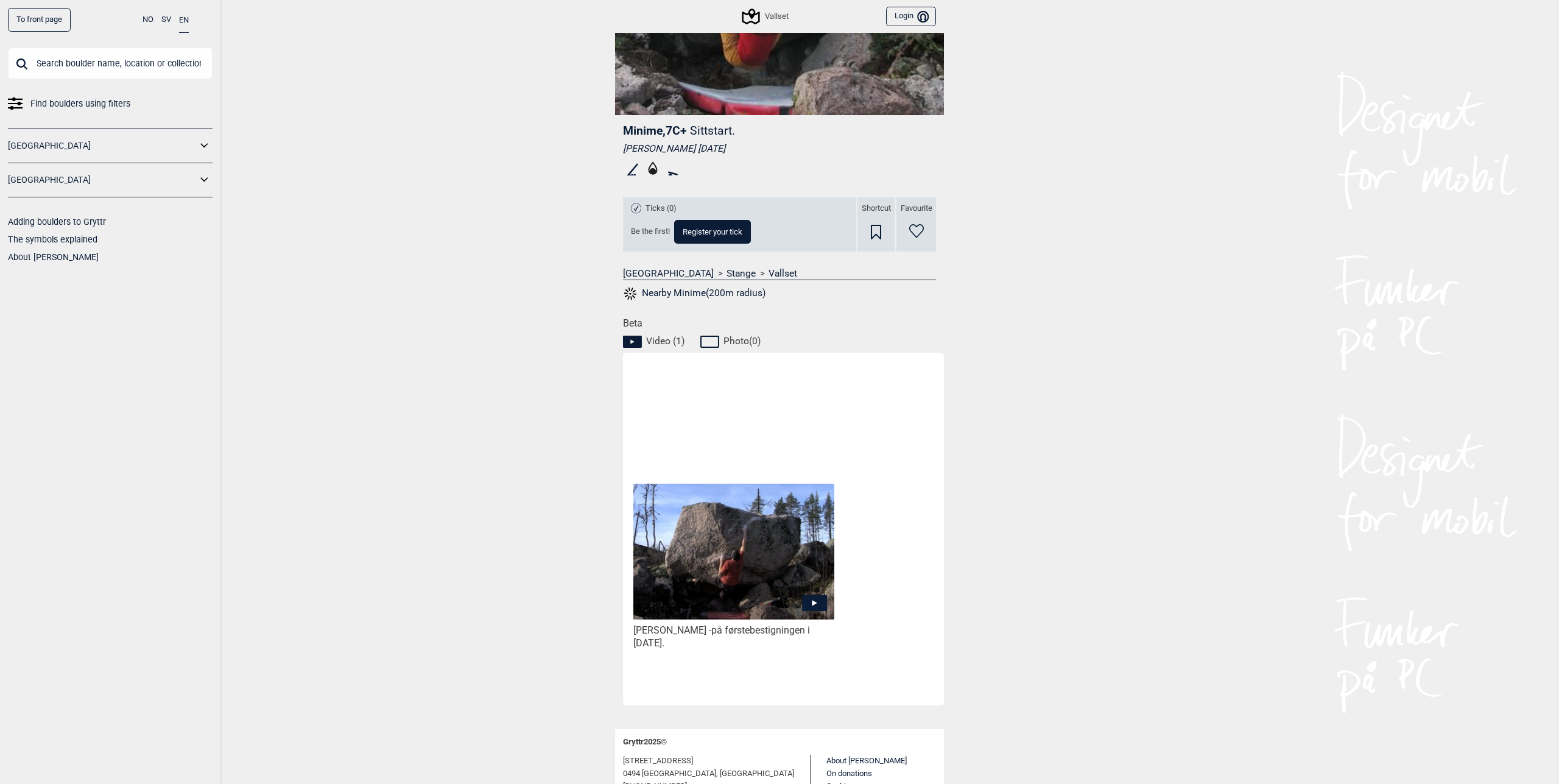
click at [807, 596] on icon at bounding box center [815, 603] width 25 height 16
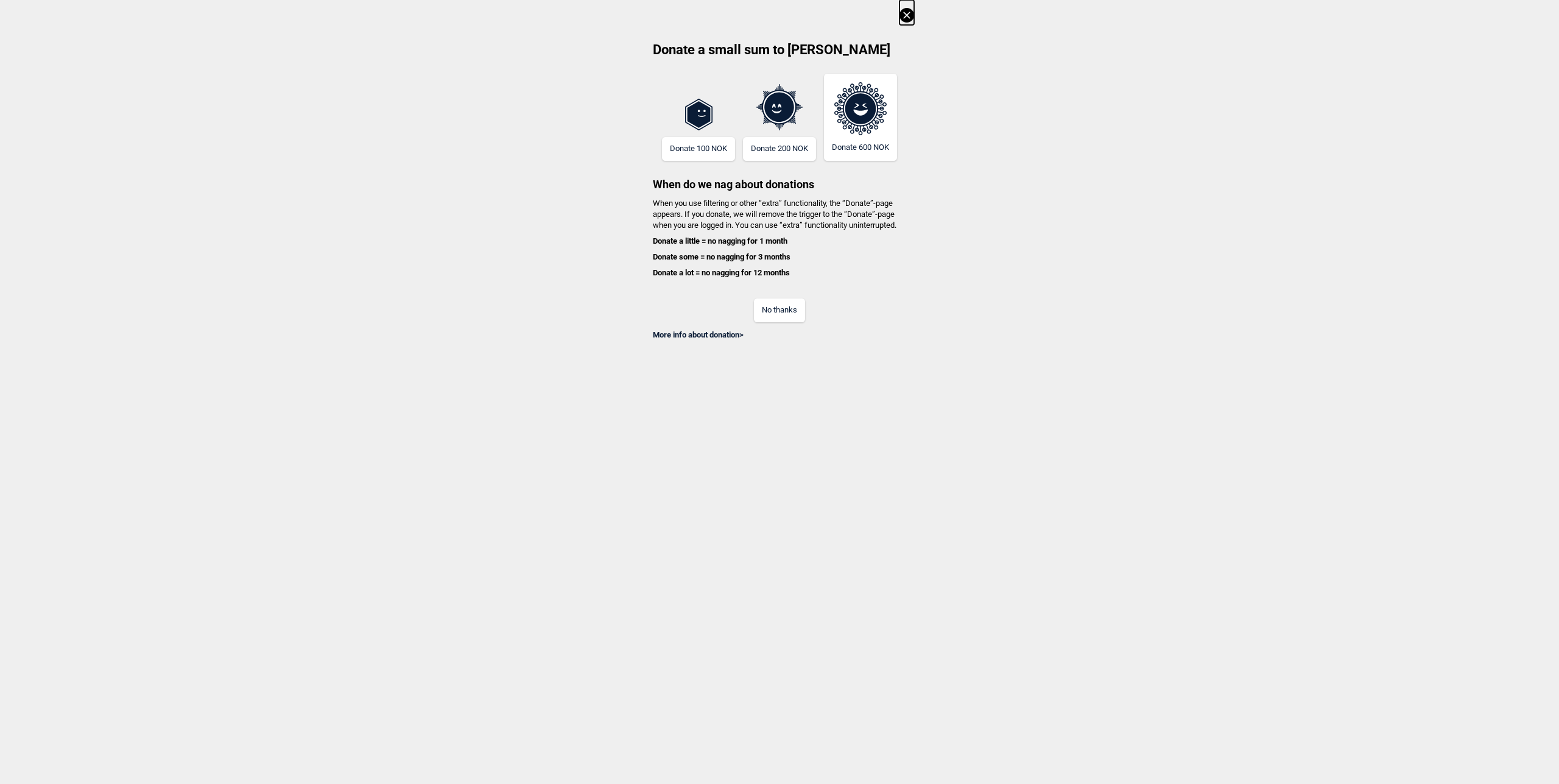
click at [908, 12] on icon at bounding box center [907, 15] width 15 height 15
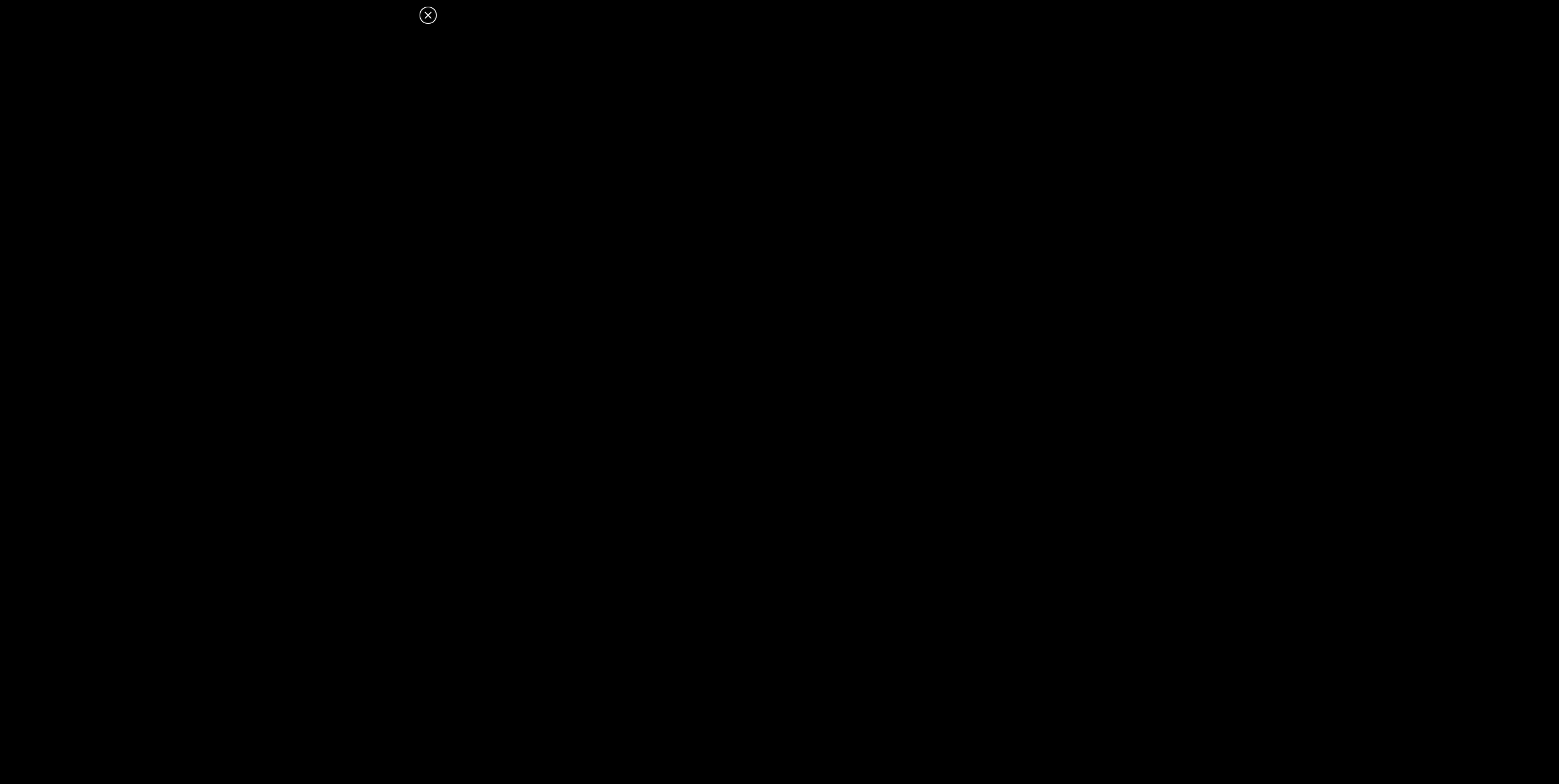
click at [427, 15] on icon at bounding box center [428, 15] width 7 height 7
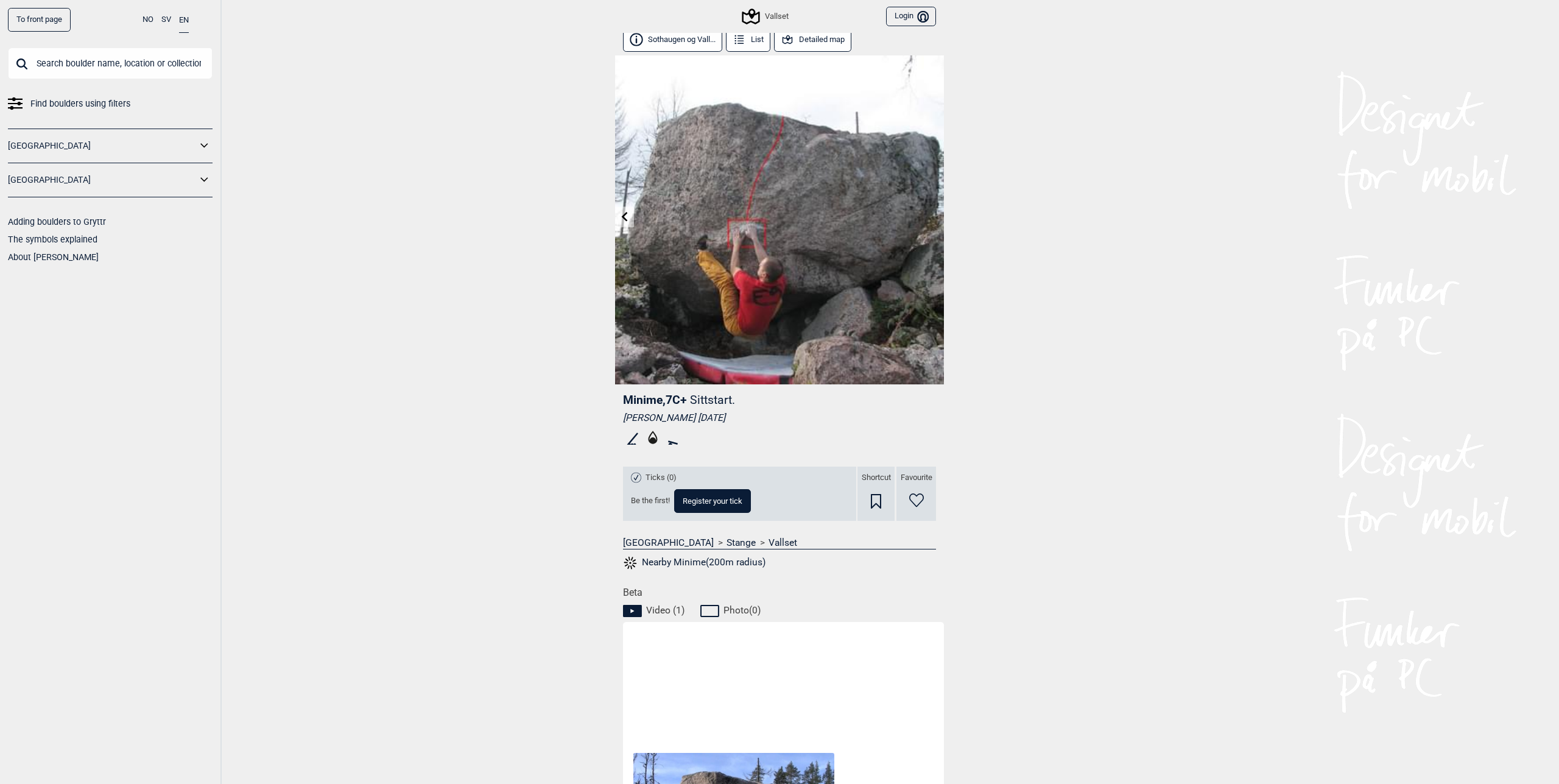
scroll to position [0, 0]
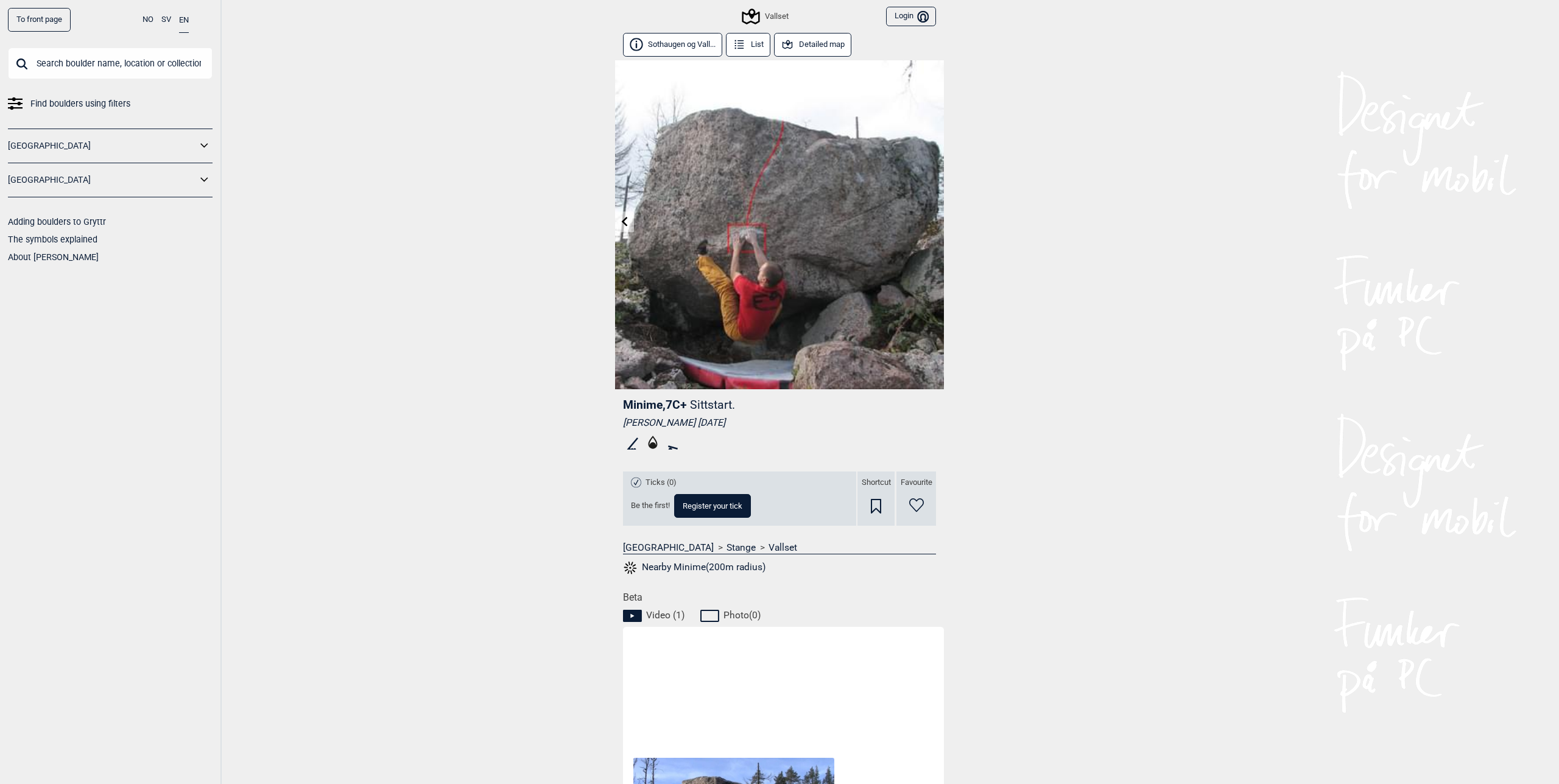
click at [813, 209] on img at bounding box center [780, 225] width 329 height 329
click at [666, 48] on button "Sothaugen og Vall..." at bounding box center [673, 45] width 99 height 24
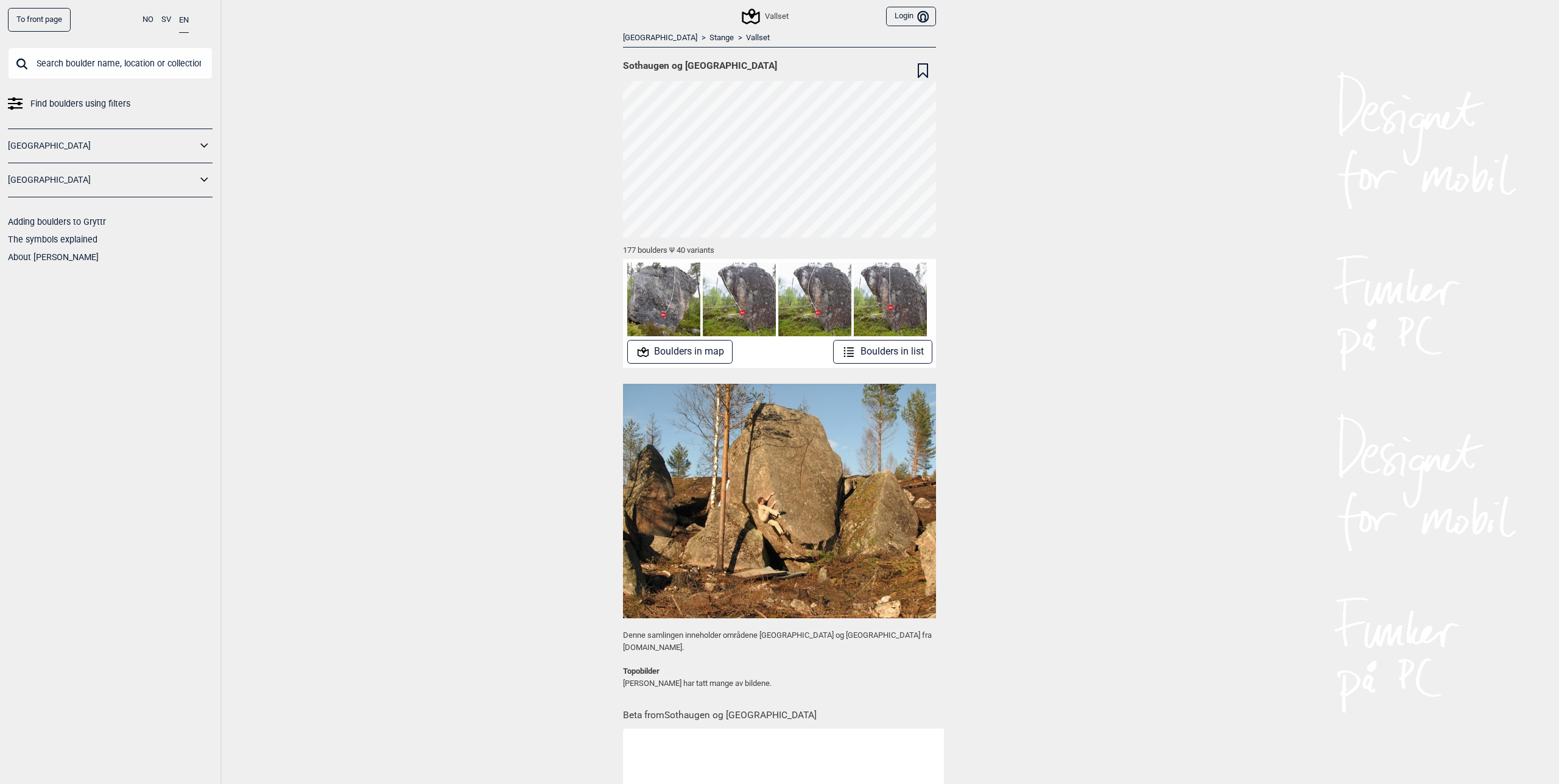
click at [880, 346] on button "Boulders in list" at bounding box center [882, 352] width 99 height 24
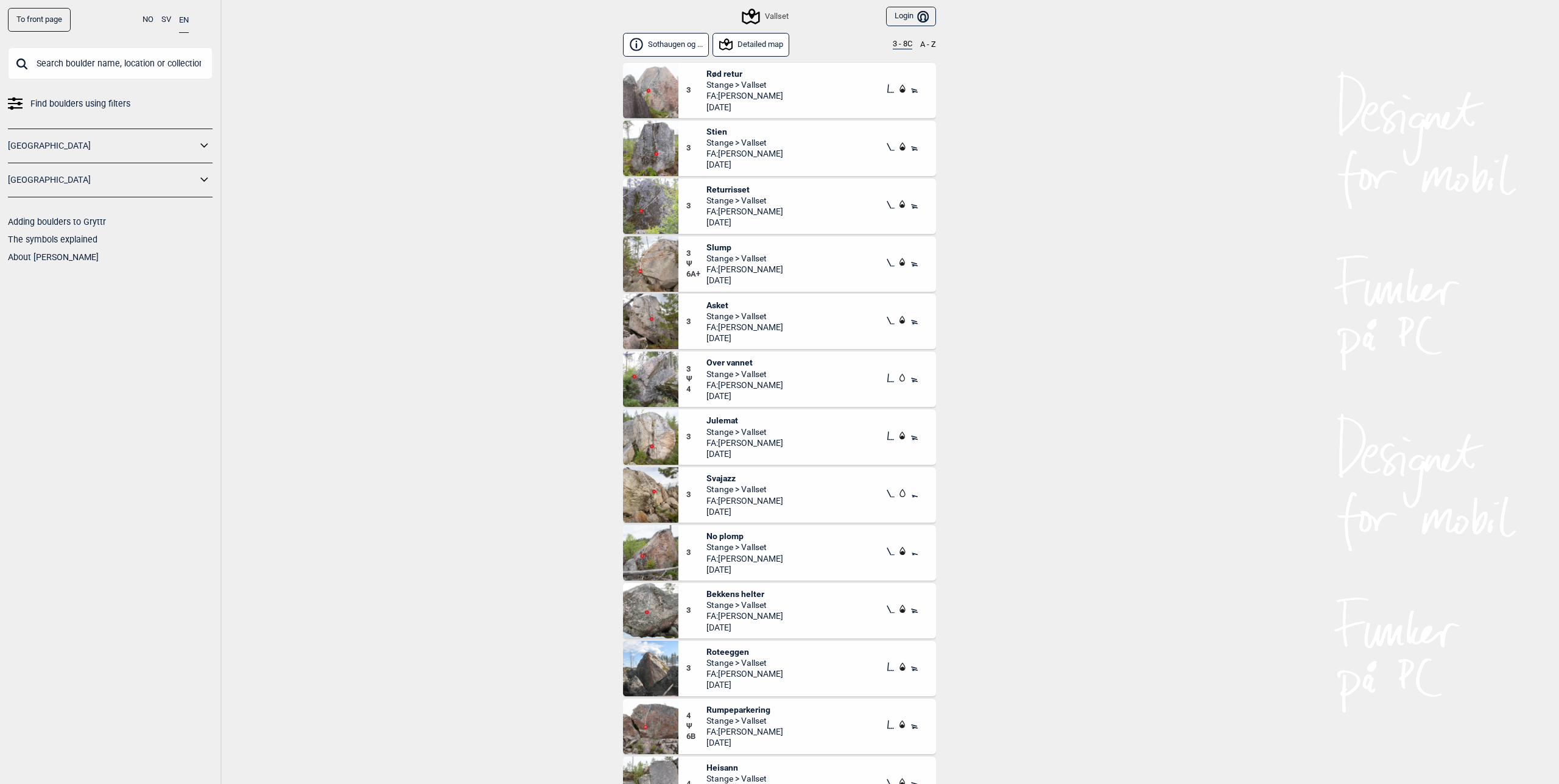
click at [896, 46] on button "3 - 8C" at bounding box center [903, 45] width 20 height 10
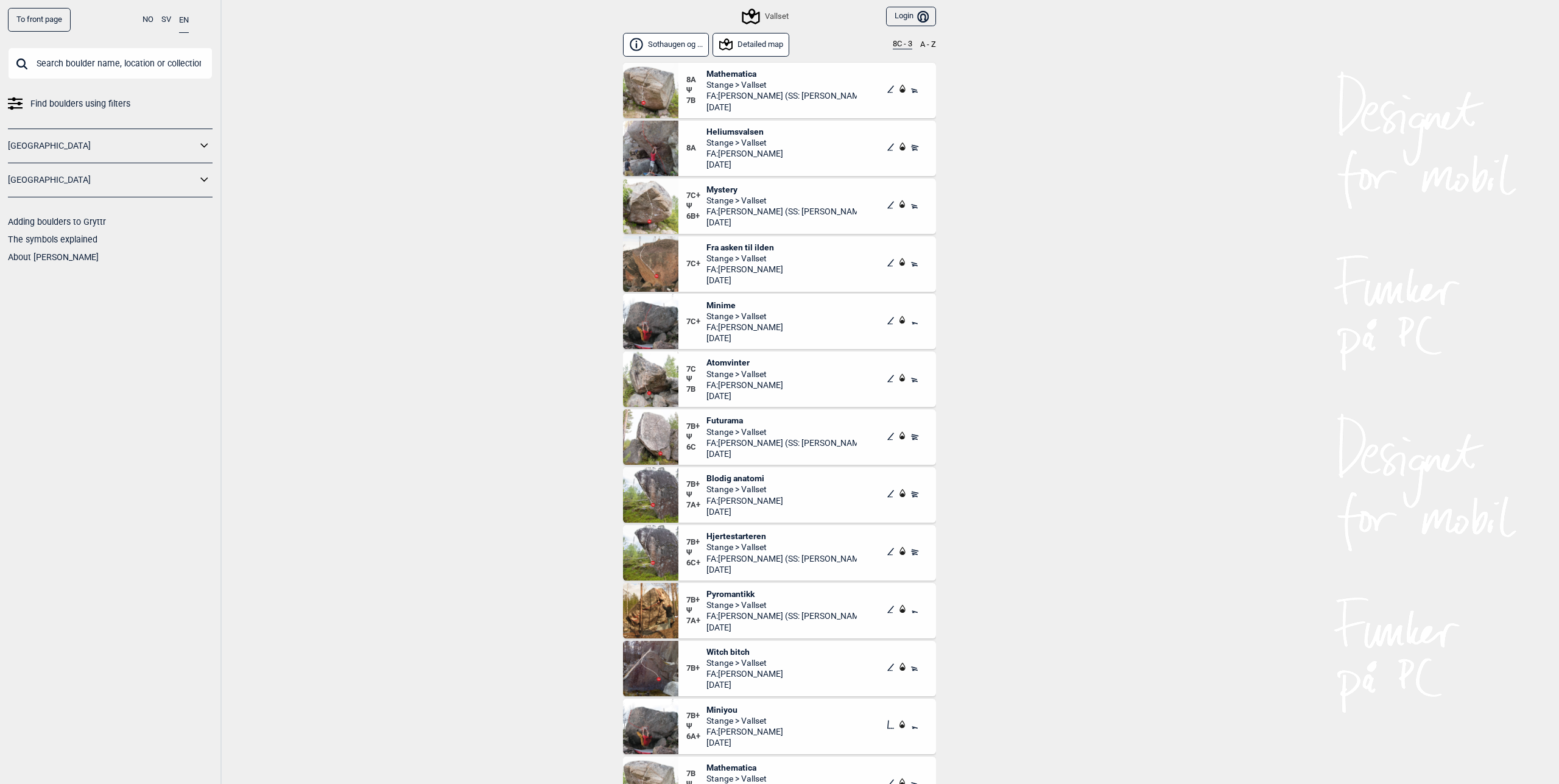
click at [505, 162] on div "To front page NO SV EN Find boulders using filters [GEOGRAPHIC_DATA] [GEOGRAPHI…" at bounding box center [779, 392] width 1559 height 784
click at [721, 125] on div "8A Heliumsvalsen Stange > Vallset FA: [PERSON_NAME] [DATE]" at bounding box center [808, 148] width 258 height 56
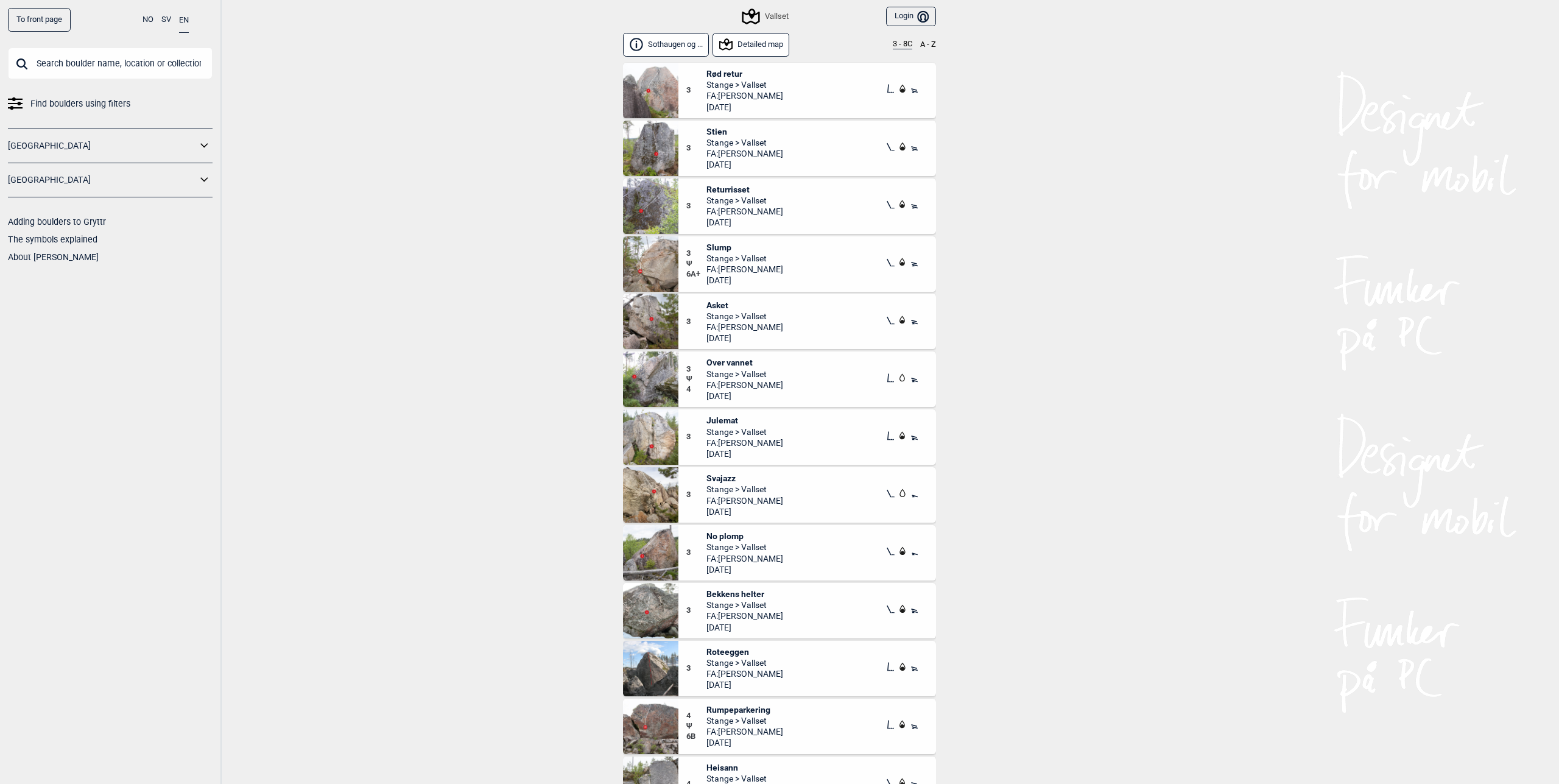
click at [886, 48] on div "Sothaugen og ... Detailed map 3 - 8C A - Z" at bounding box center [779, 47] width 313 height 28
click at [893, 48] on button "3 - 8C" at bounding box center [903, 45] width 20 height 10
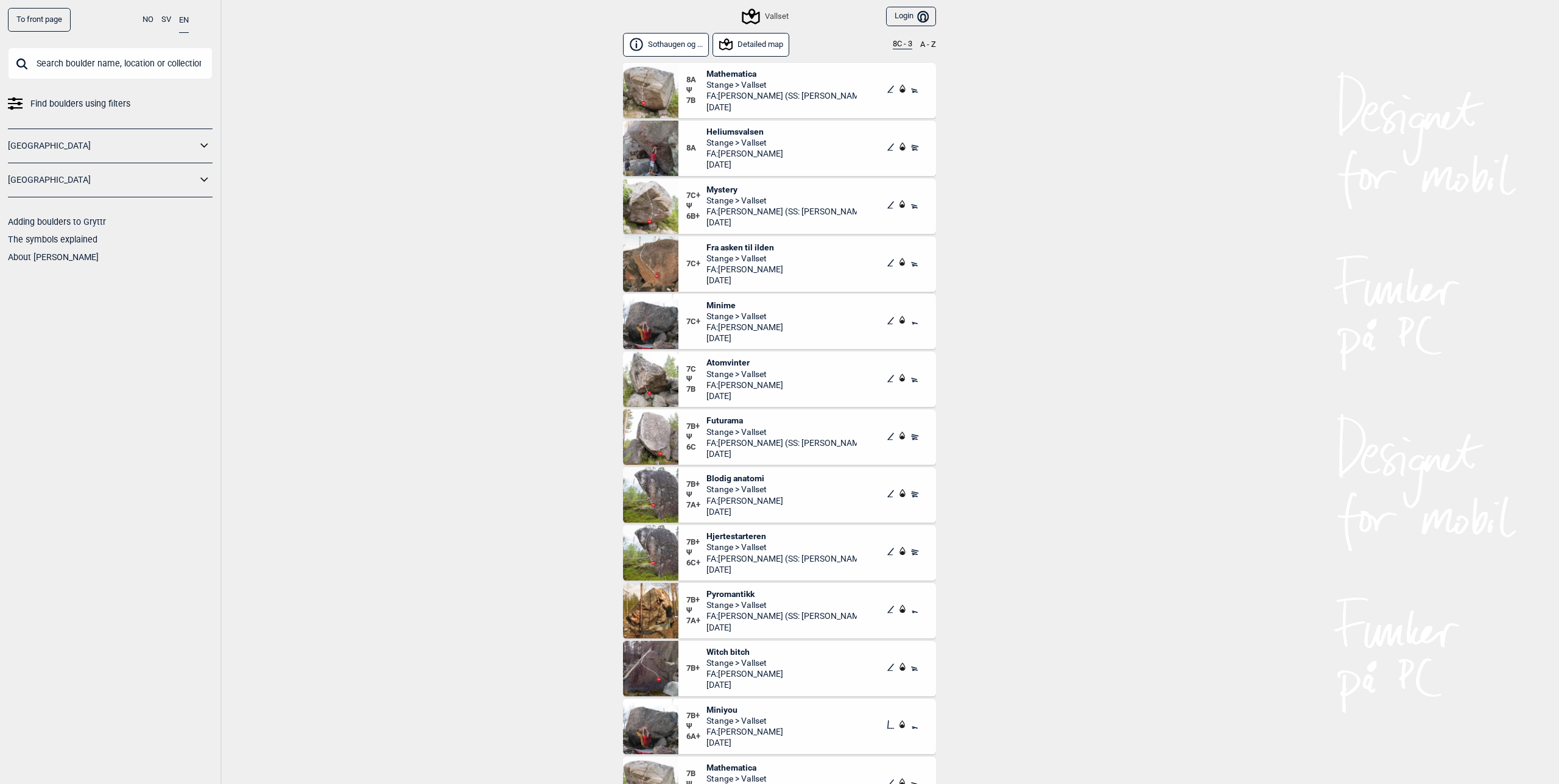
click at [743, 241] on div "7C+ Fra asken til ilden Stange > Vallset FA: [PERSON_NAME] [DATE]" at bounding box center [808, 264] width 258 height 56
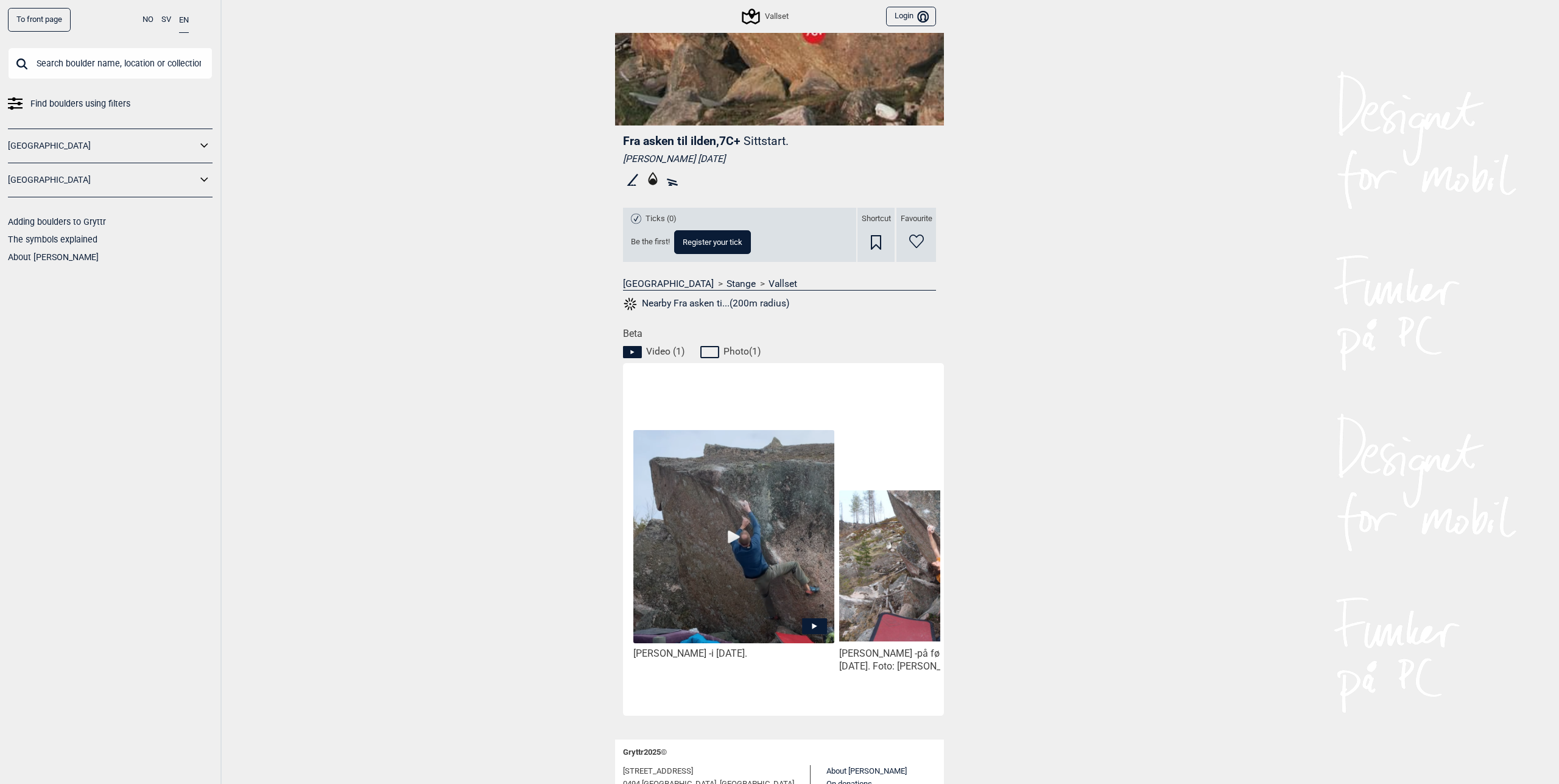
scroll to position [274, 0]
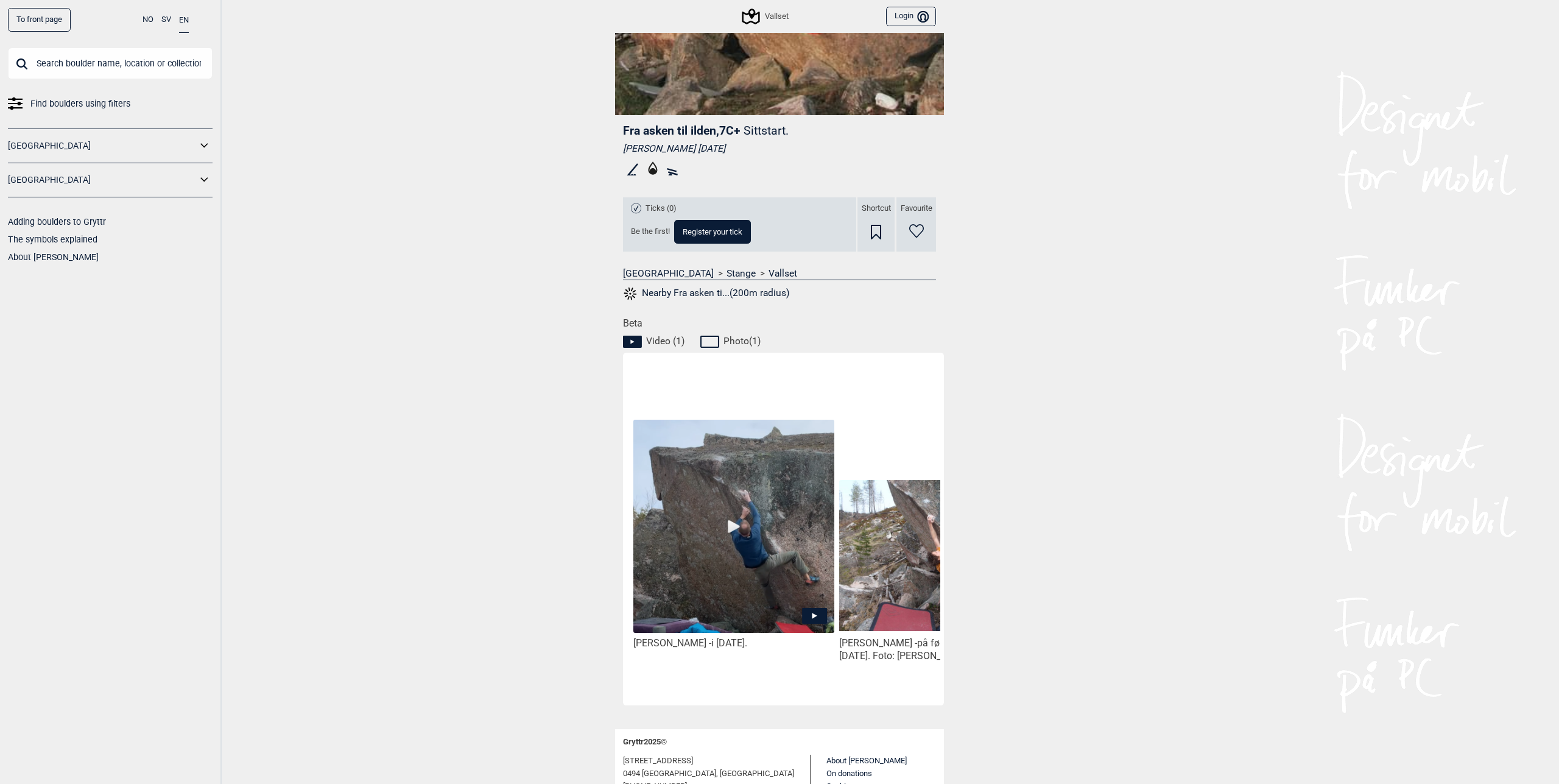
click at [732, 528] on img at bounding box center [734, 527] width 201 height 215
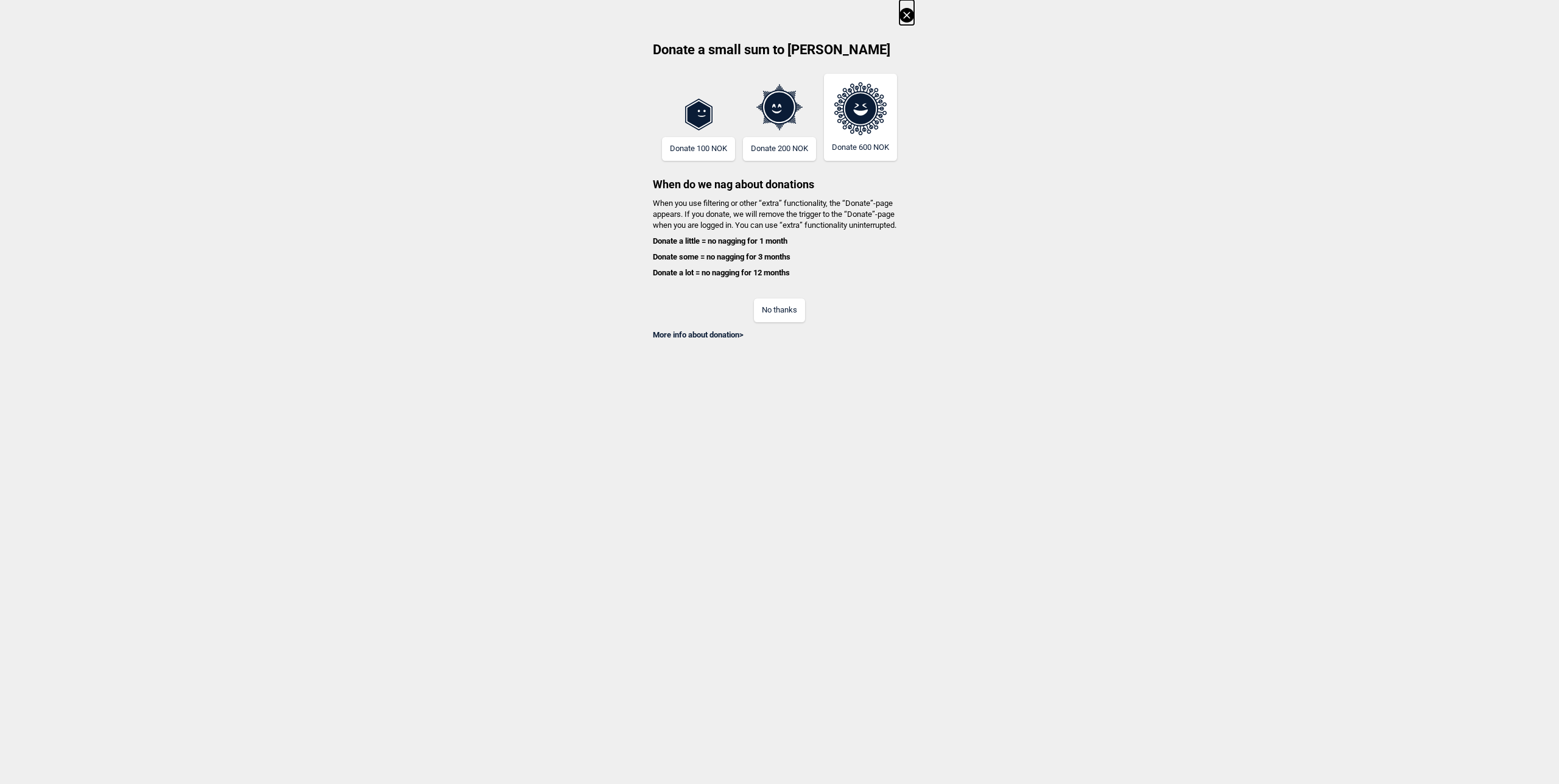
click at [912, 13] on icon at bounding box center [907, 15] width 15 height 15
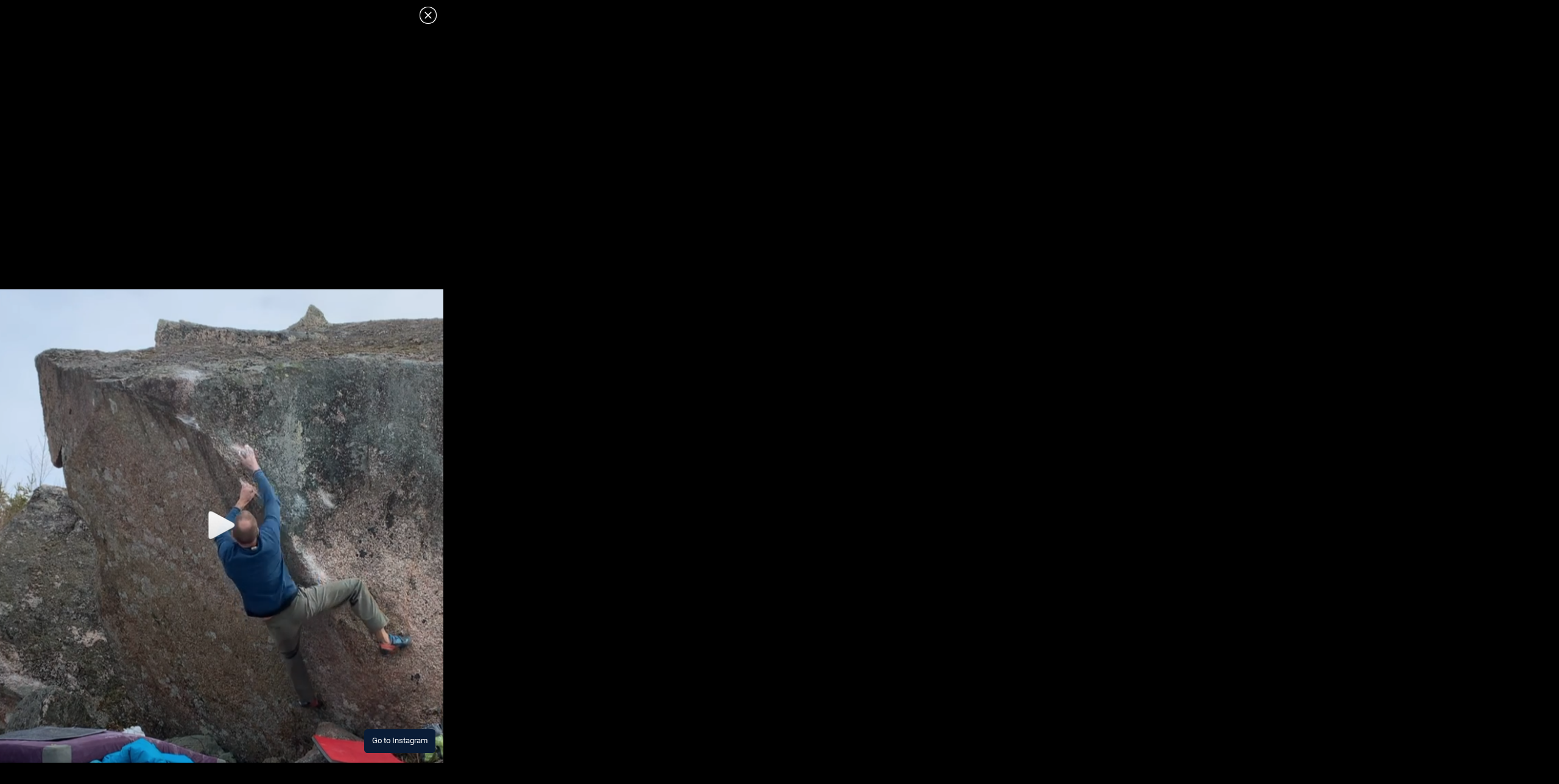
click at [217, 524] on img at bounding box center [222, 525] width 443 height 473
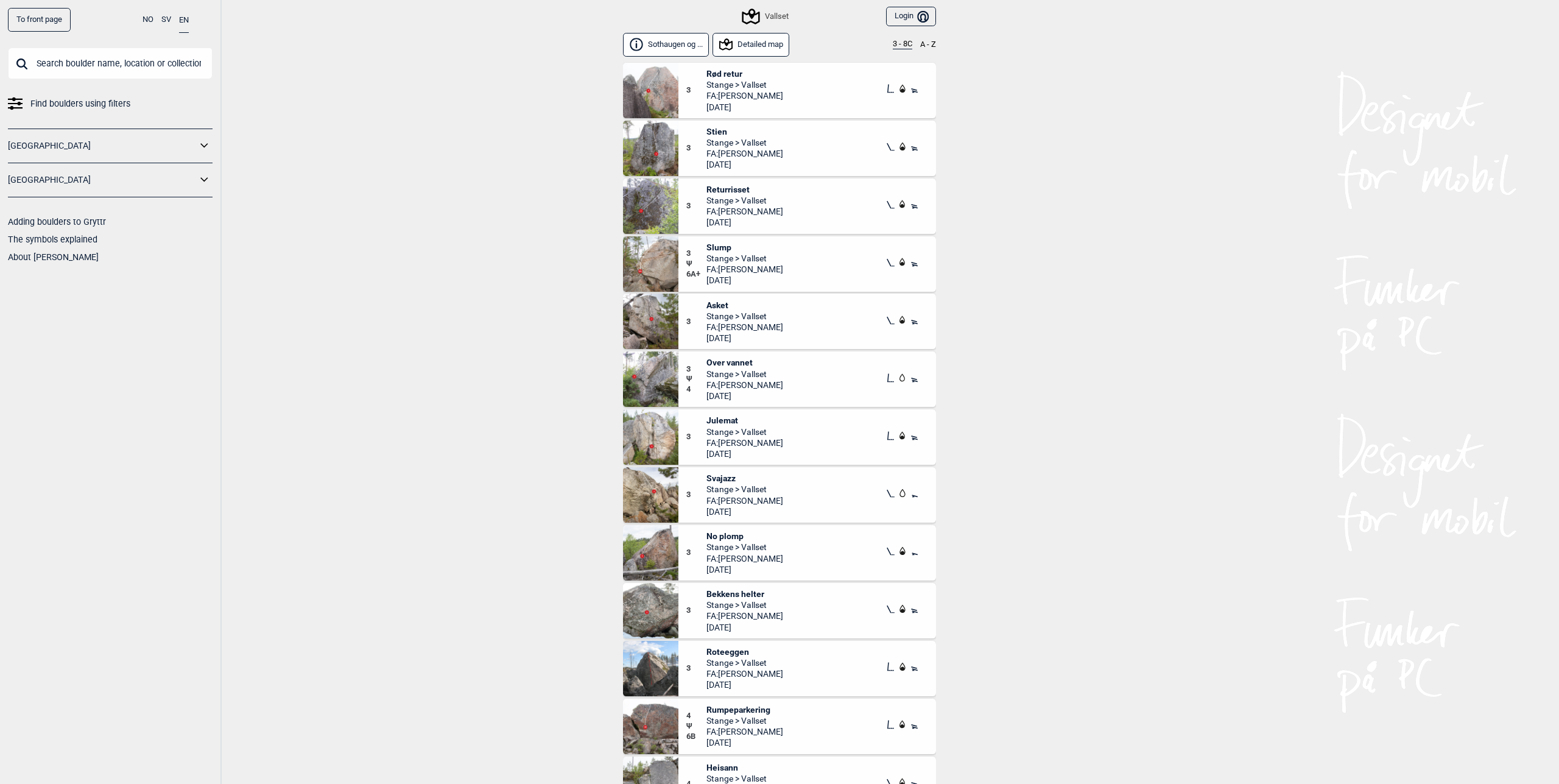
click at [893, 46] on button "3 - 8C" at bounding box center [903, 45] width 20 height 10
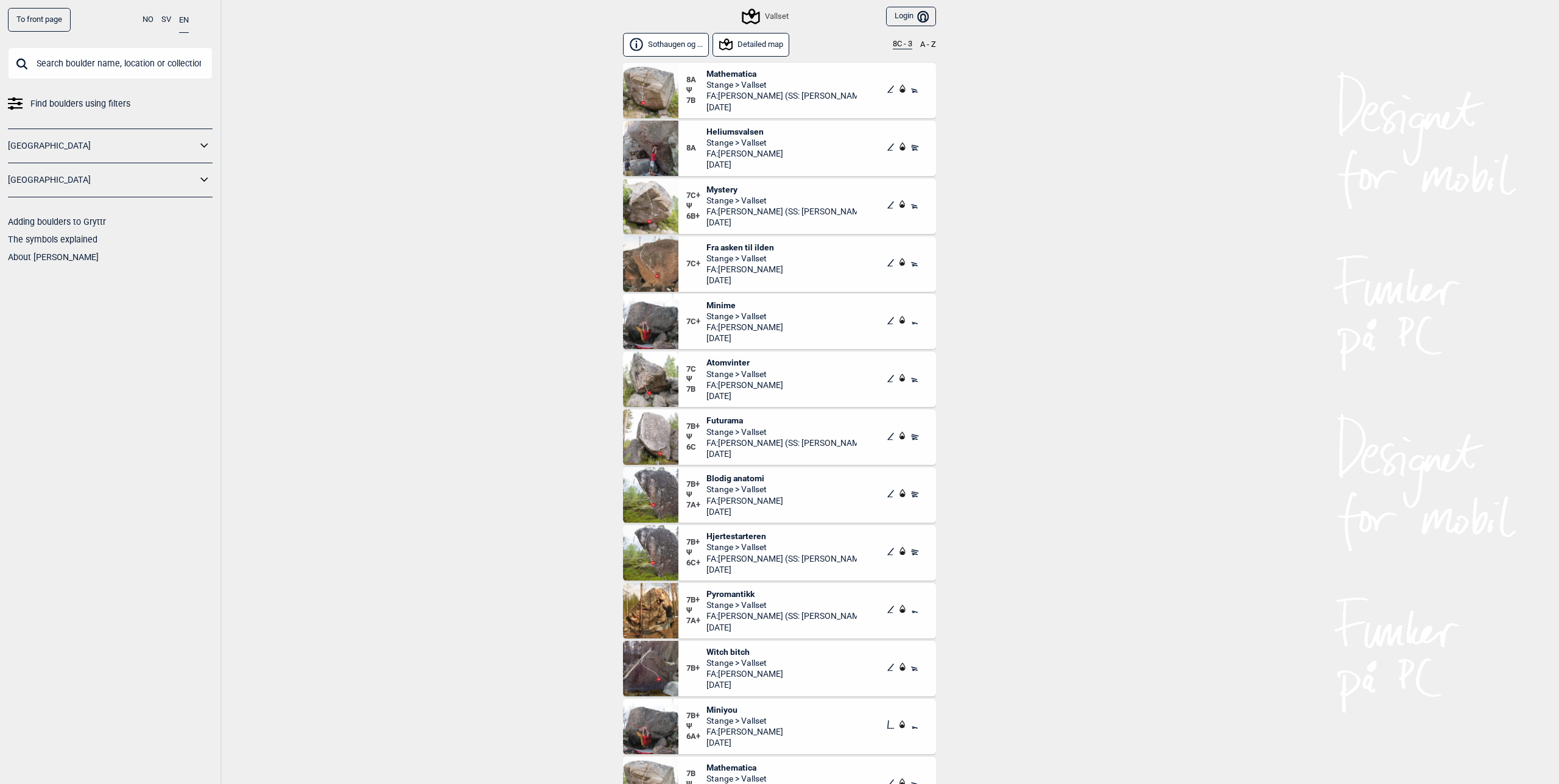
click at [751, 244] on span "Fra asken til ilden" at bounding box center [745, 247] width 77 height 11
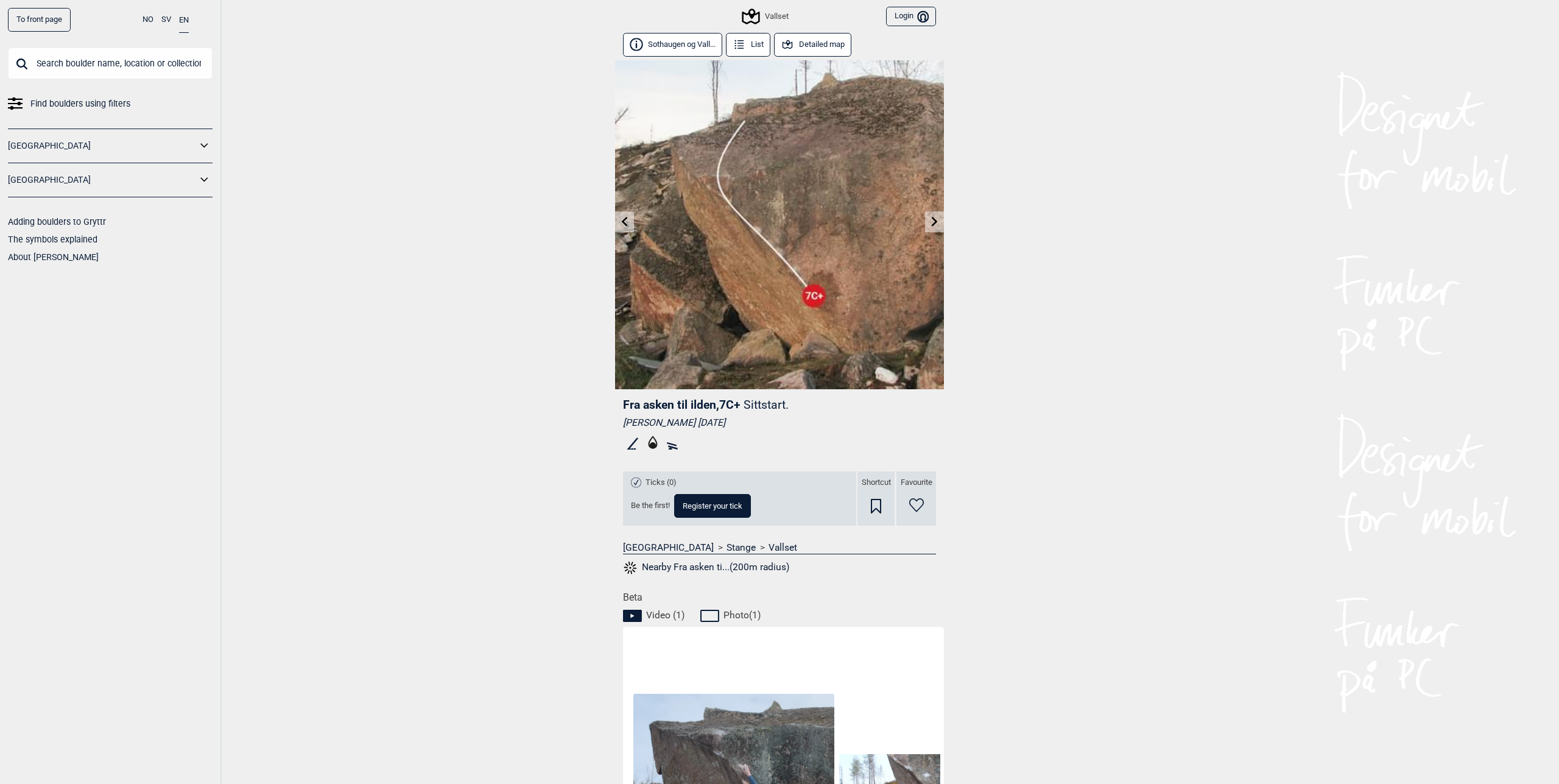
click at [803, 46] on button "Detailed map" at bounding box center [813, 45] width 77 height 24
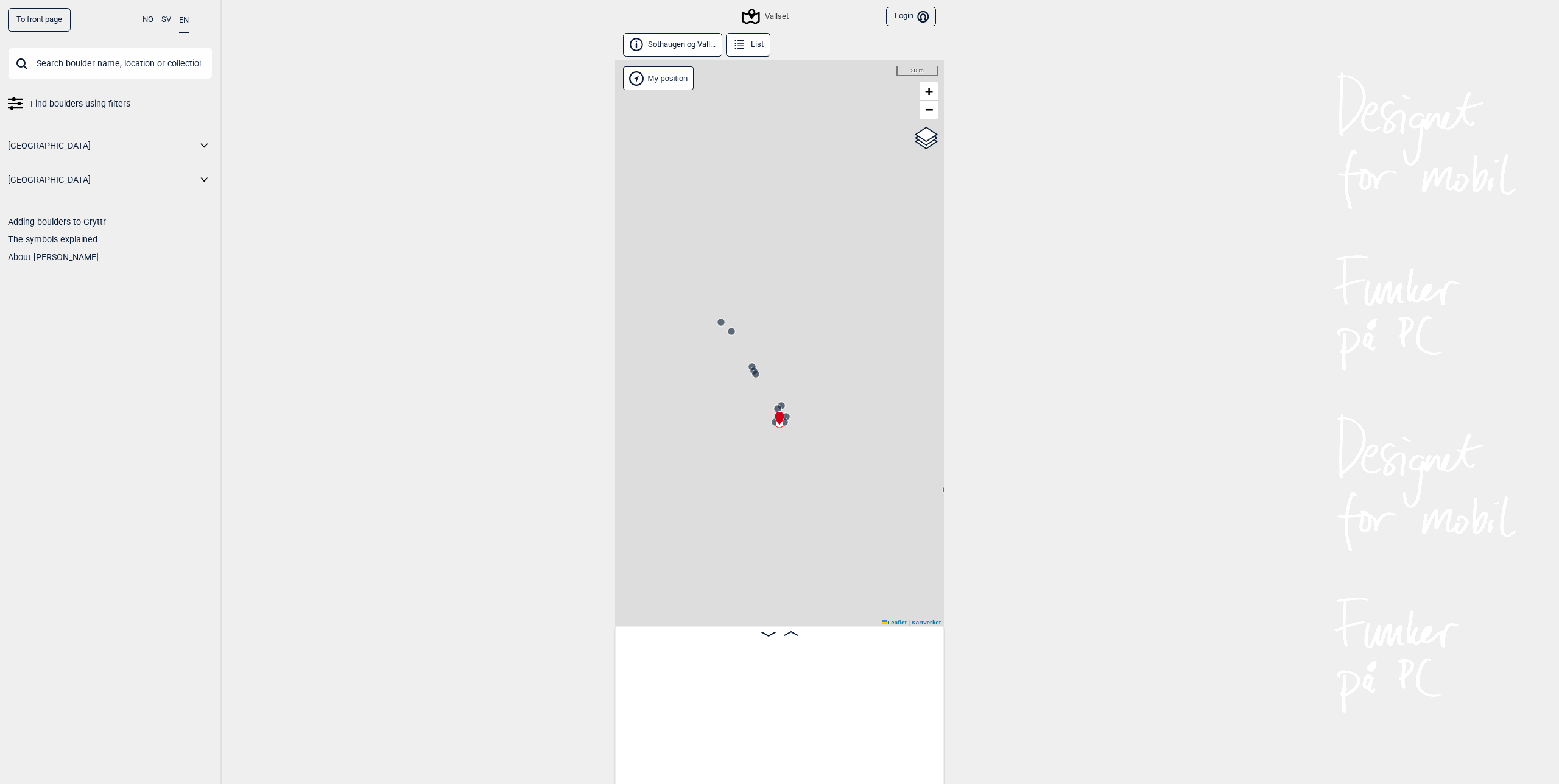
scroll to position [0, 11836]
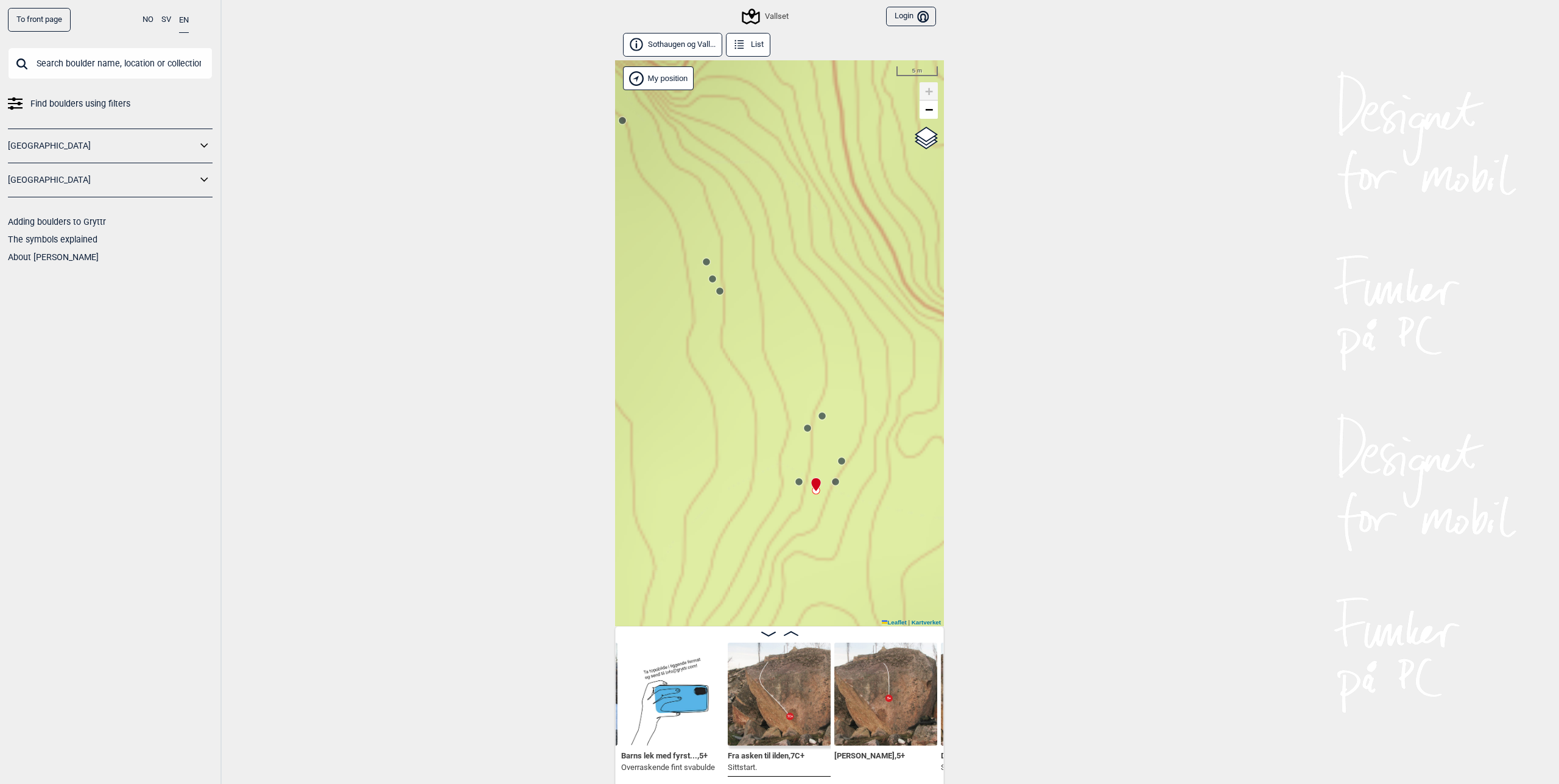
drag, startPoint x: 750, startPoint y: 287, endPoint x: 804, endPoint y: 546, distance: 264.6
click at [804, 547] on div "Vallset" at bounding box center [780, 344] width 329 height 566
